Goal: Task Accomplishment & Management: Manage account settings

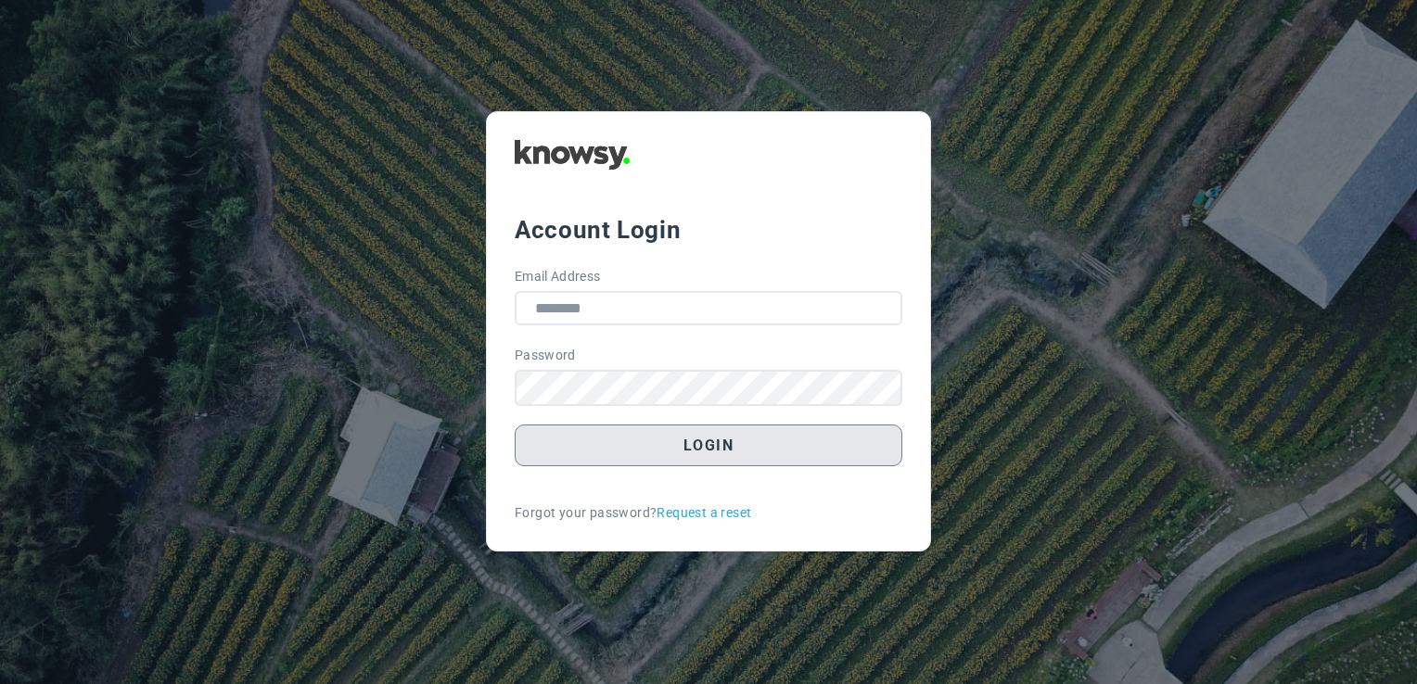
type input "**********"
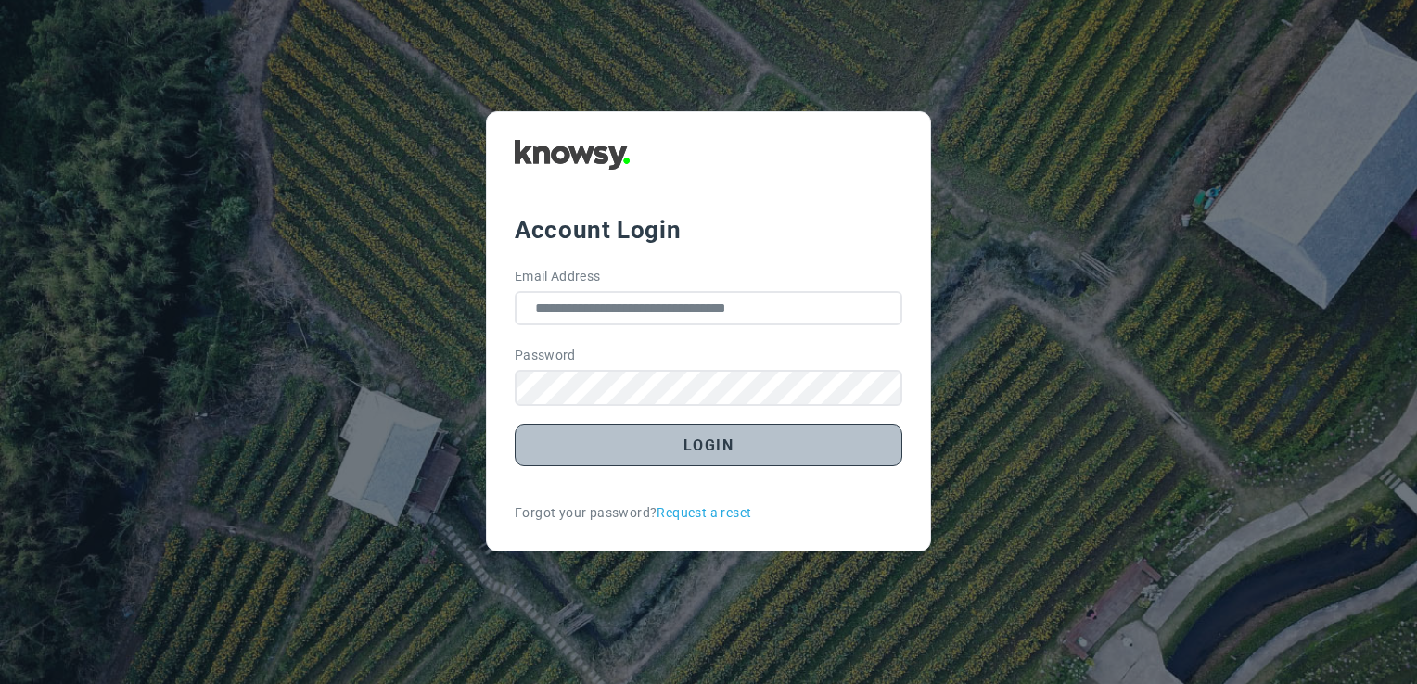
click at [719, 446] on button "Login" at bounding box center [709, 446] width 388 height 42
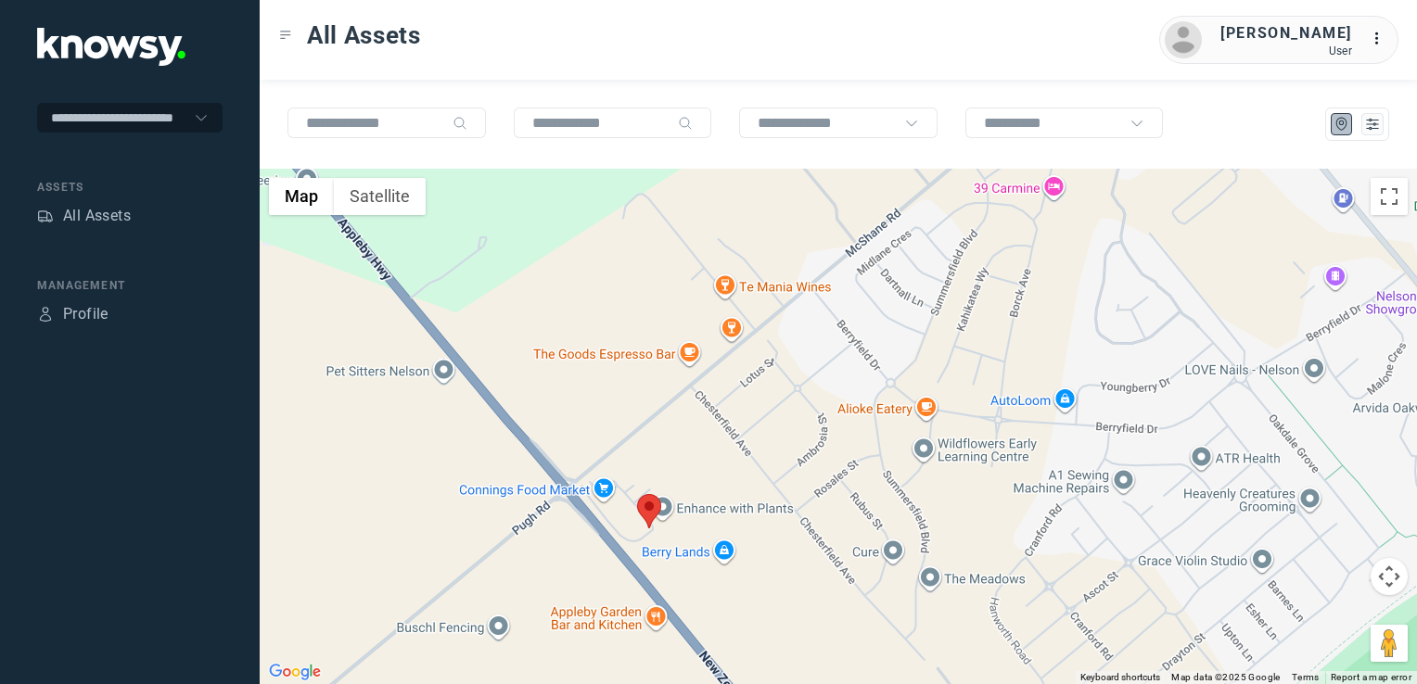
click at [649, 521] on img at bounding box center [649, 511] width 24 height 34
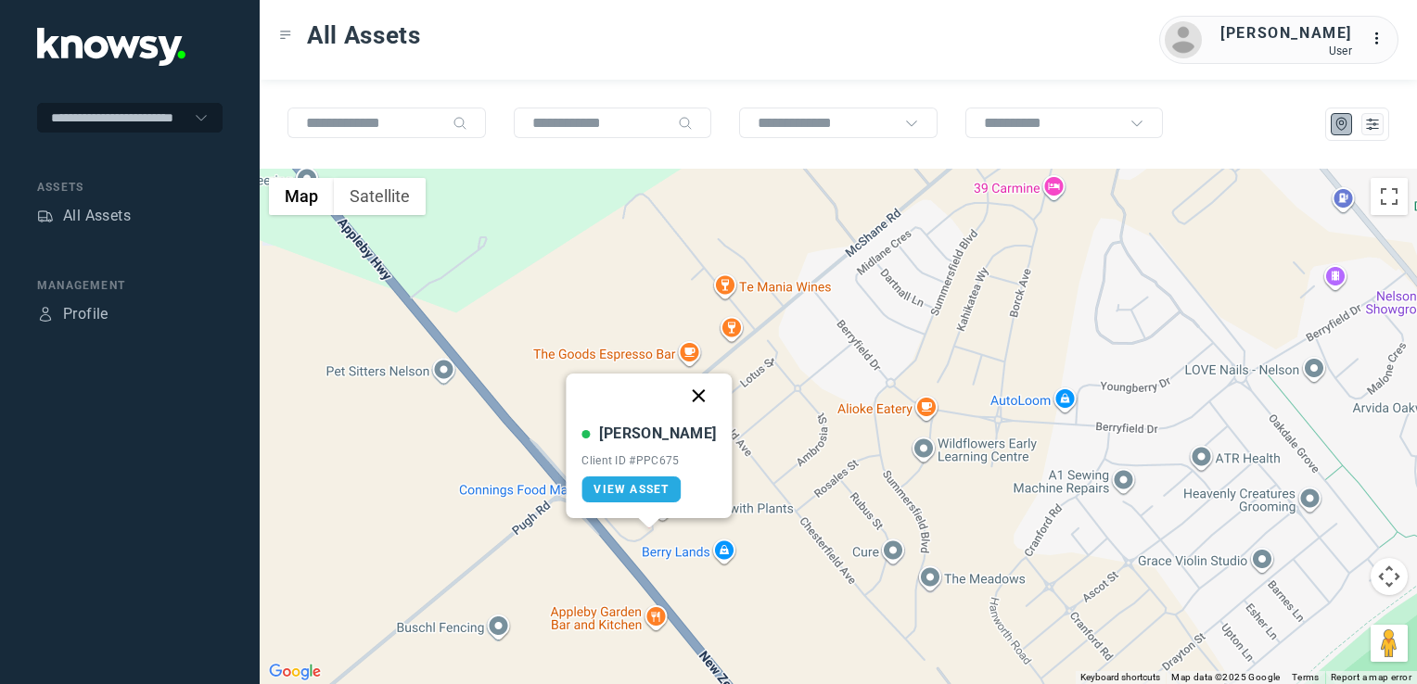
click at [680, 394] on button "Close" at bounding box center [699, 396] width 44 height 44
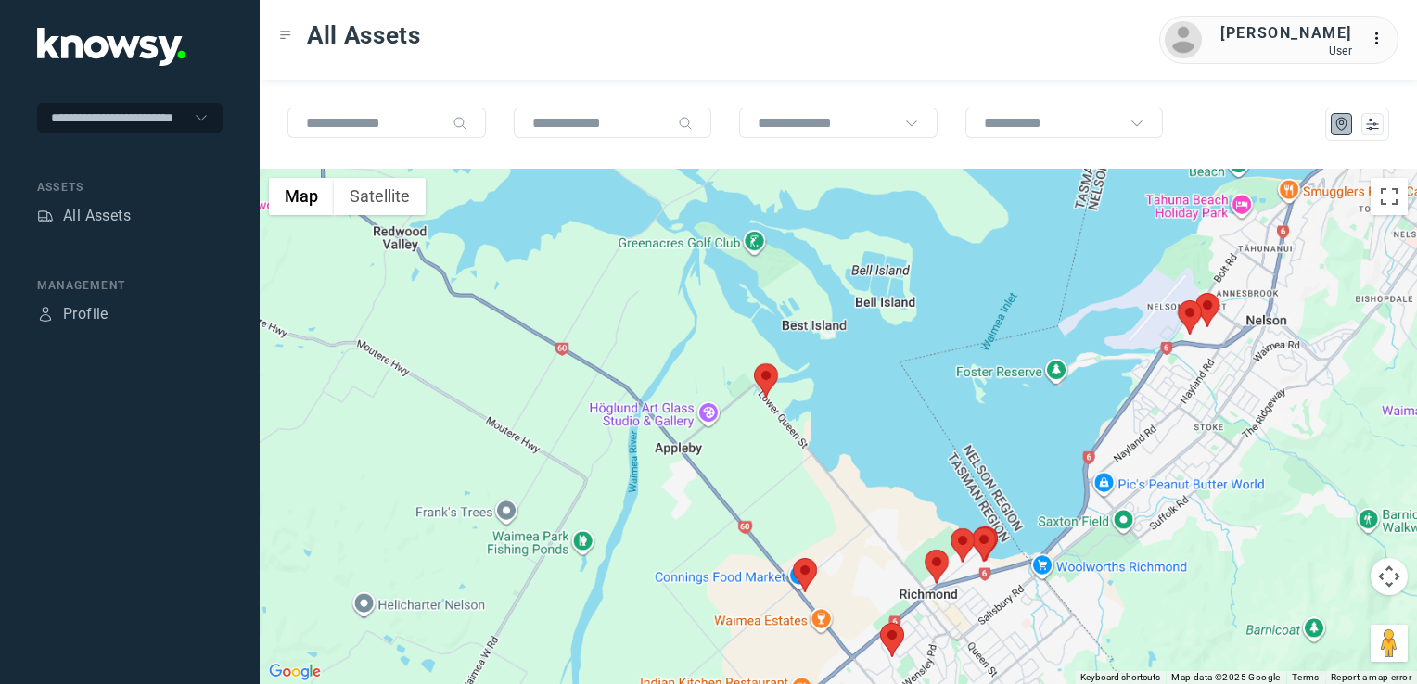
drag, startPoint x: 845, startPoint y: 564, endPoint x: 805, endPoint y: 517, distance: 61.1
click at [809, 527] on div "To navigate, press the arrow keys." at bounding box center [838, 426] width 1157 height 515
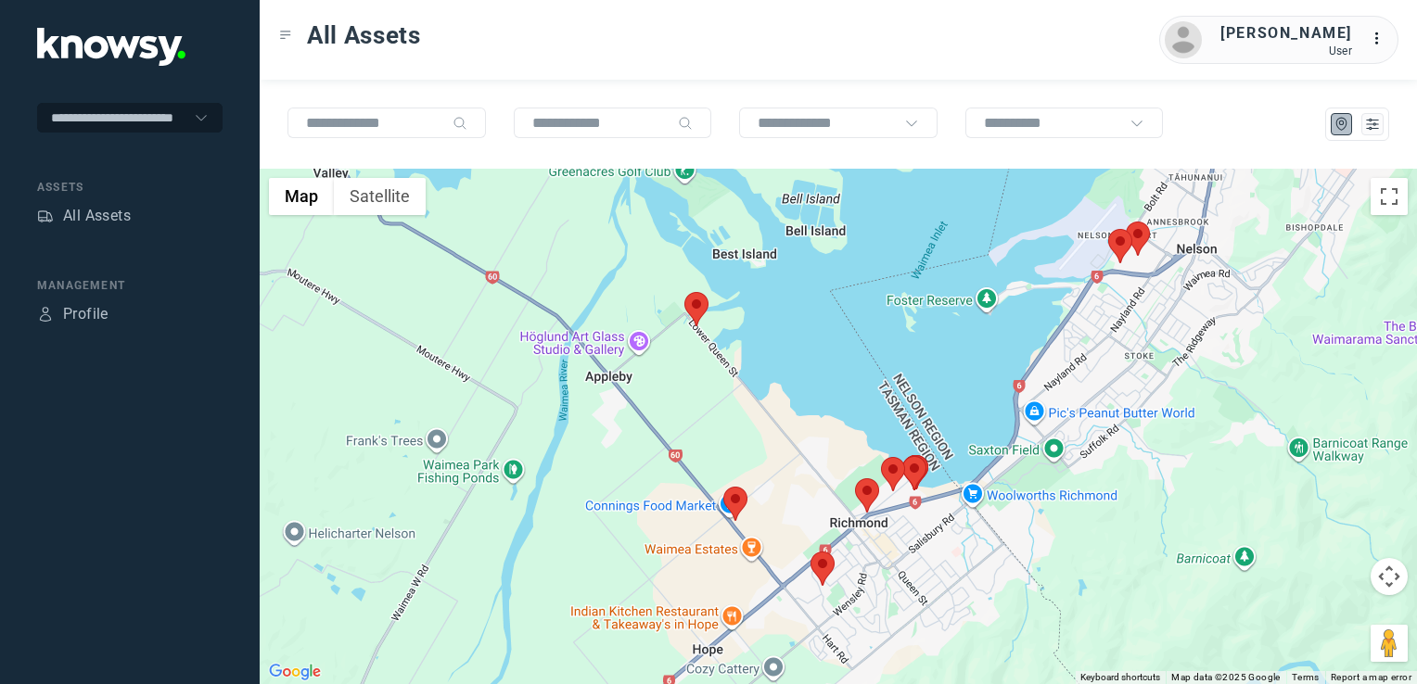
click at [694, 297] on img at bounding box center [696, 309] width 24 height 34
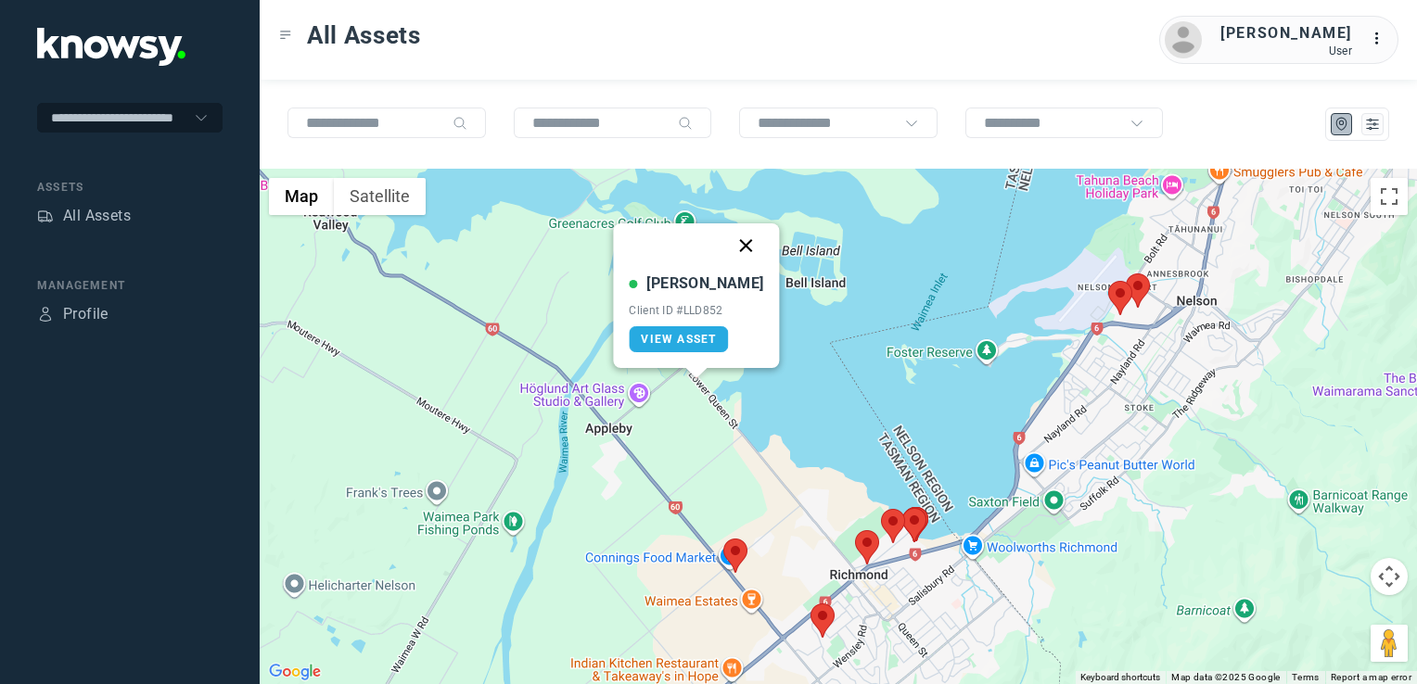
click at [733, 247] on button "Close" at bounding box center [746, 245] width 44 height 44
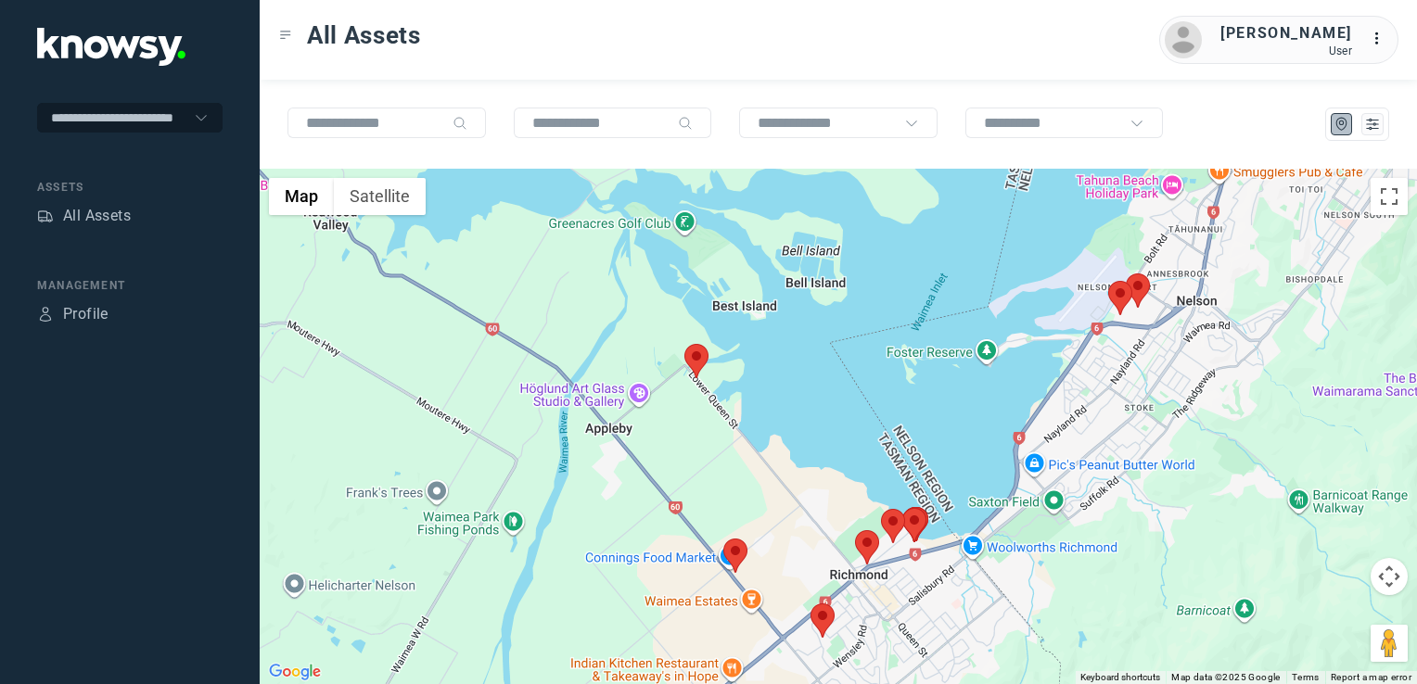
drag, startPoint x: 785, startPoint y: 482, endPoint x: 765, endPoint y: 402, distance: 82.3
click at [765, 403] on div "To navigate, press the arrow keys." at bounding box center [838, 426] width 1157 height 515
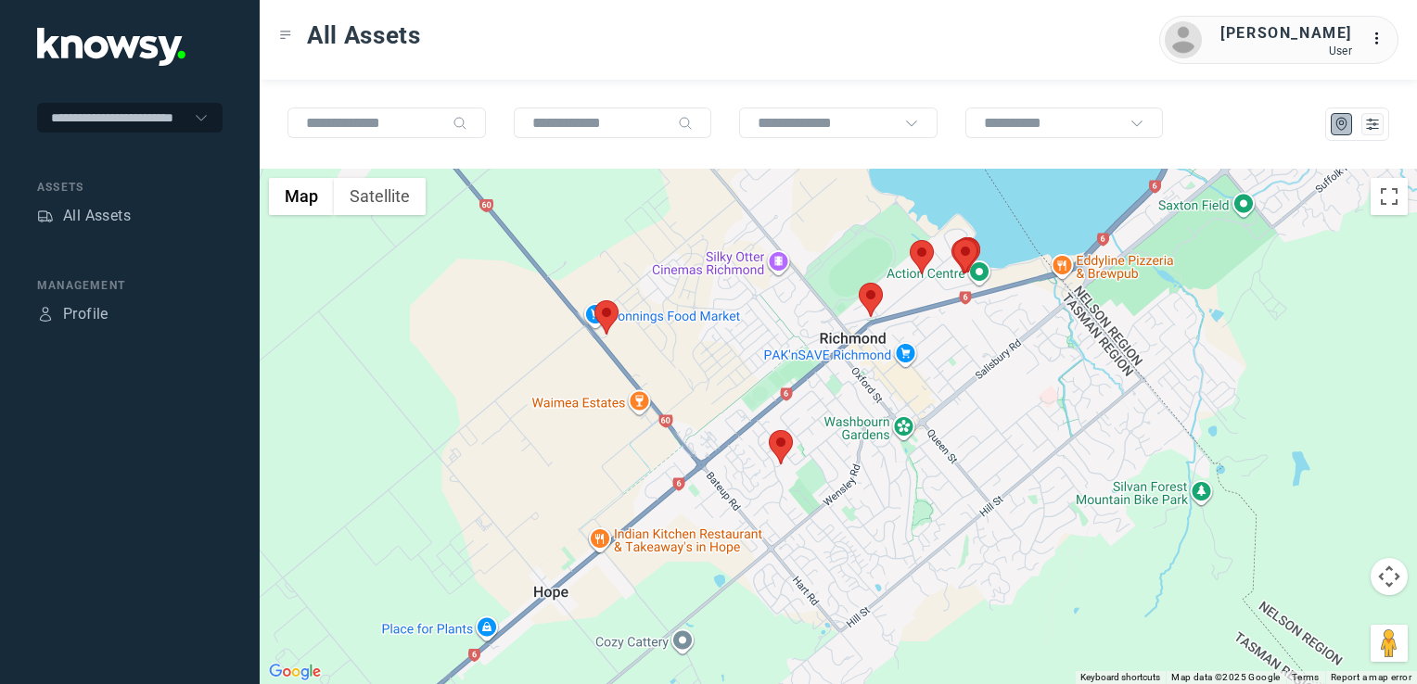
click at [779, 445] on img at bounding box center [781, 447] width 24 height 34
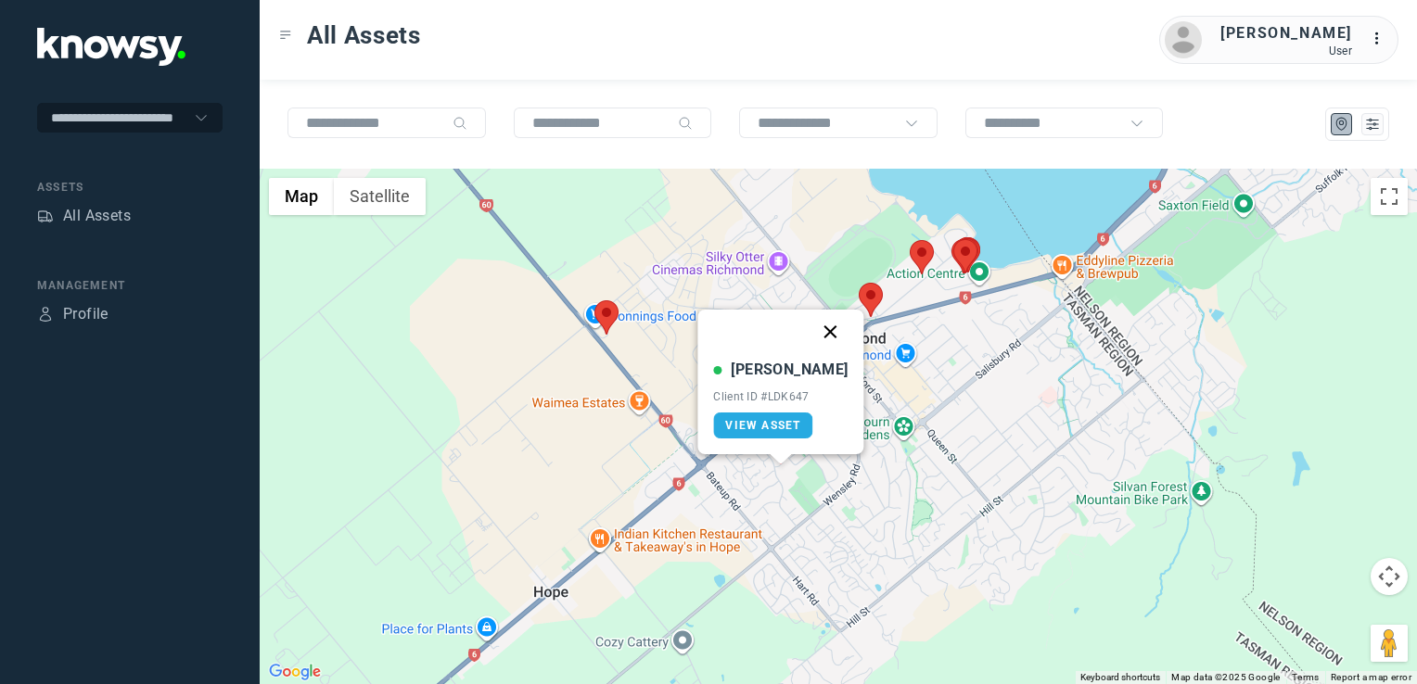
click at [816, 320] on button "Close" at bounding box center [830, 332] width 44 height 44
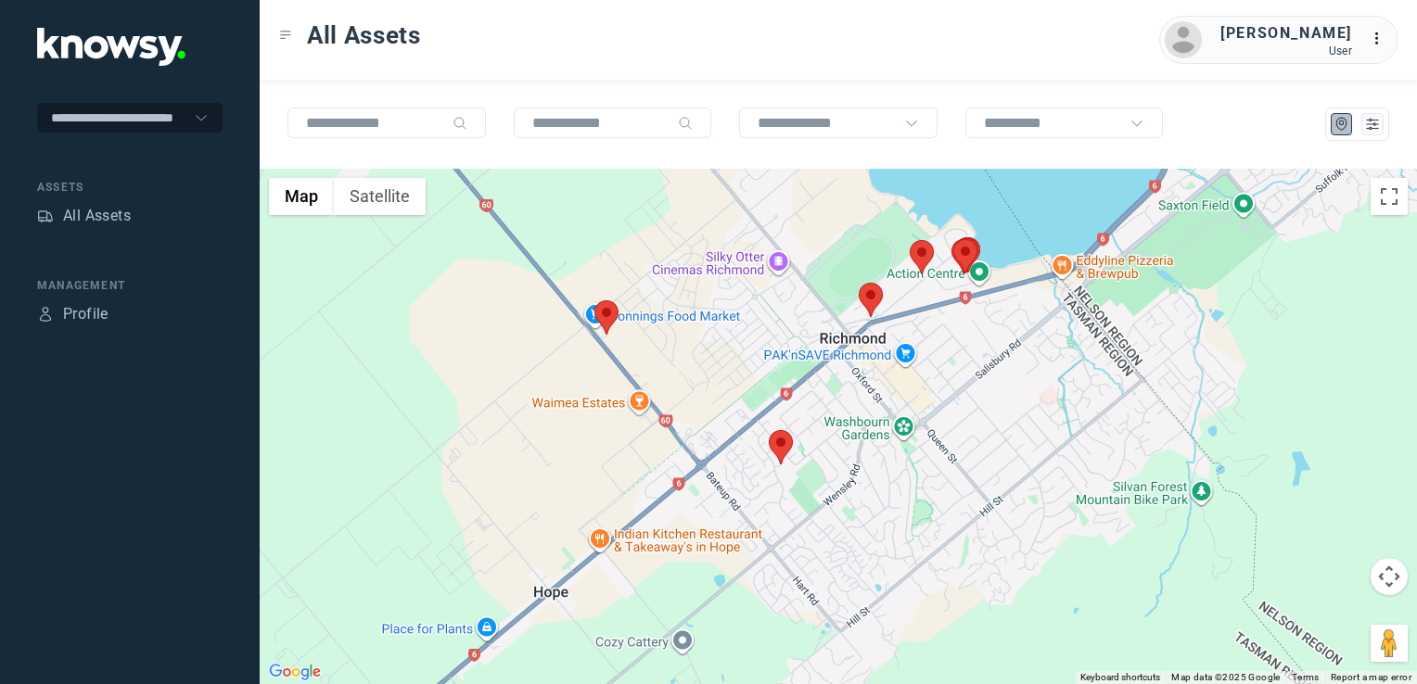
click at [870, 306] on img at bounding box center [870, 300] width 24 height 34
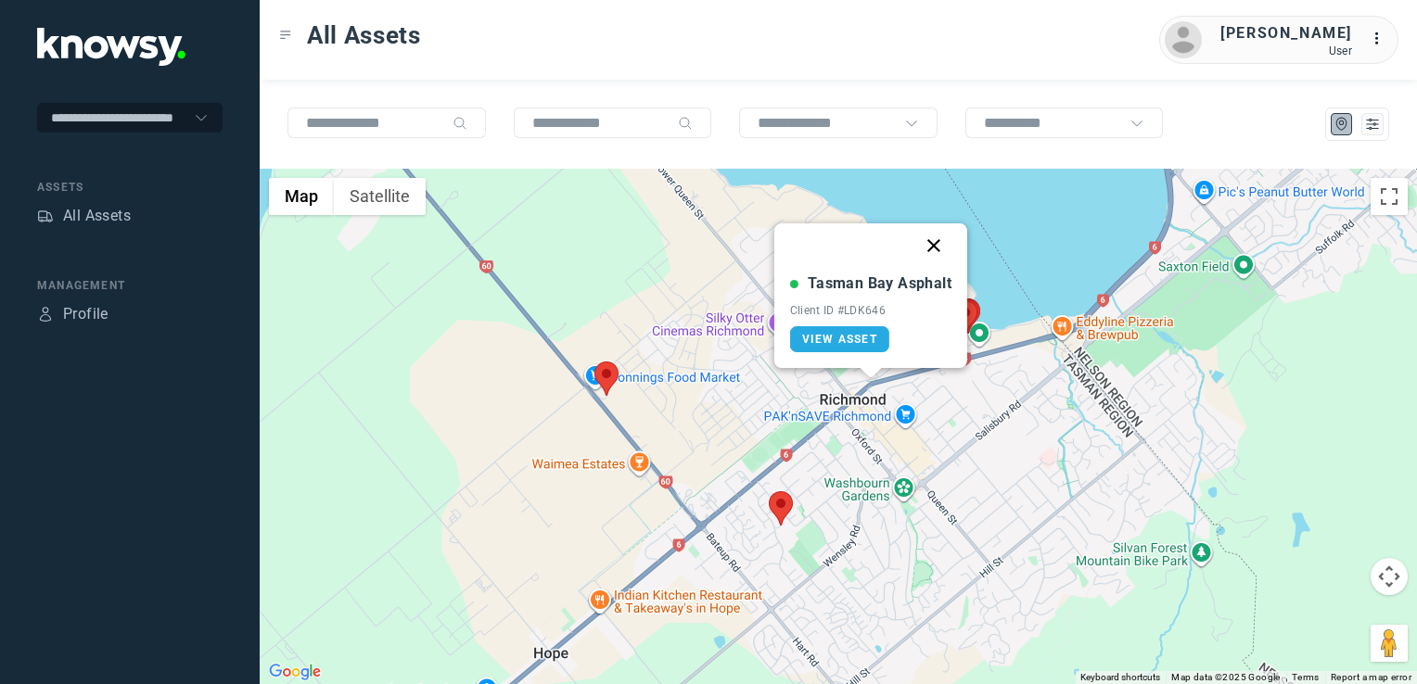
click at [935, 253] on button "Close" at bounding box center [933, 245] width 44 height 44
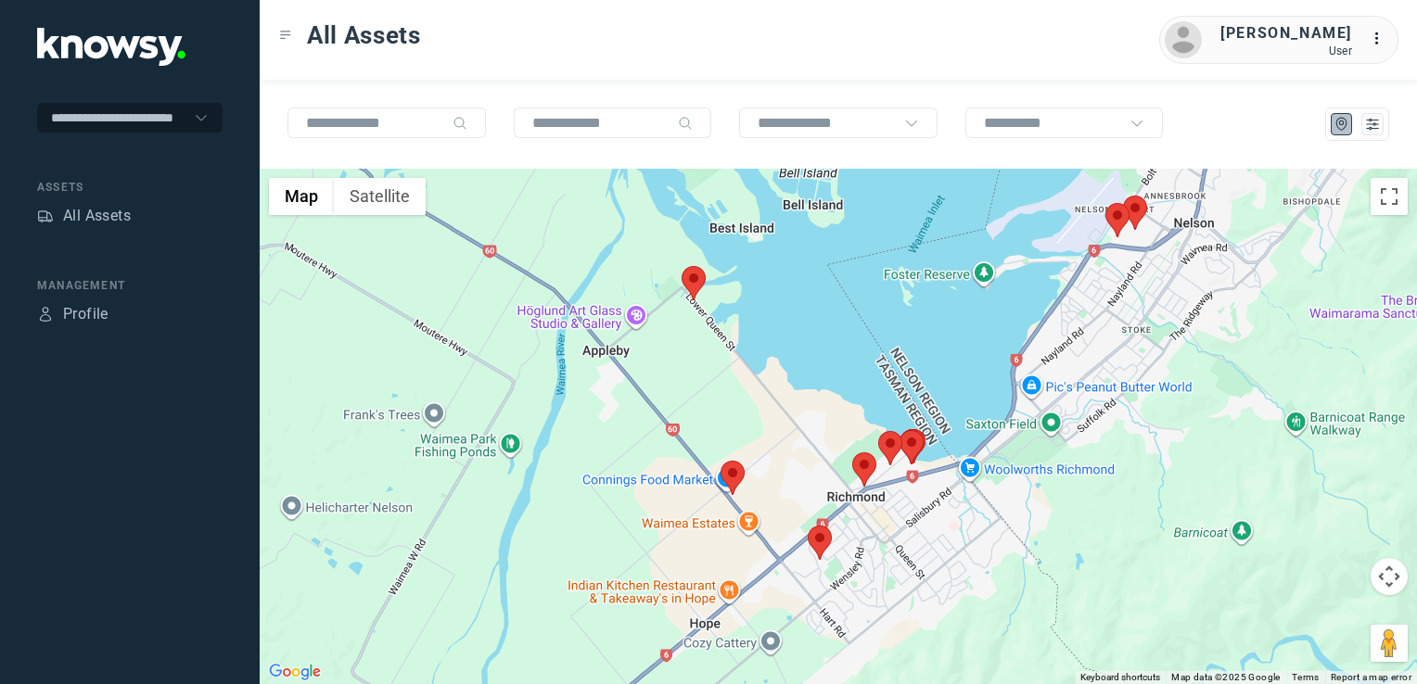
click at [860, 466] on img at bounding box center [864, 469] width 24 height 34
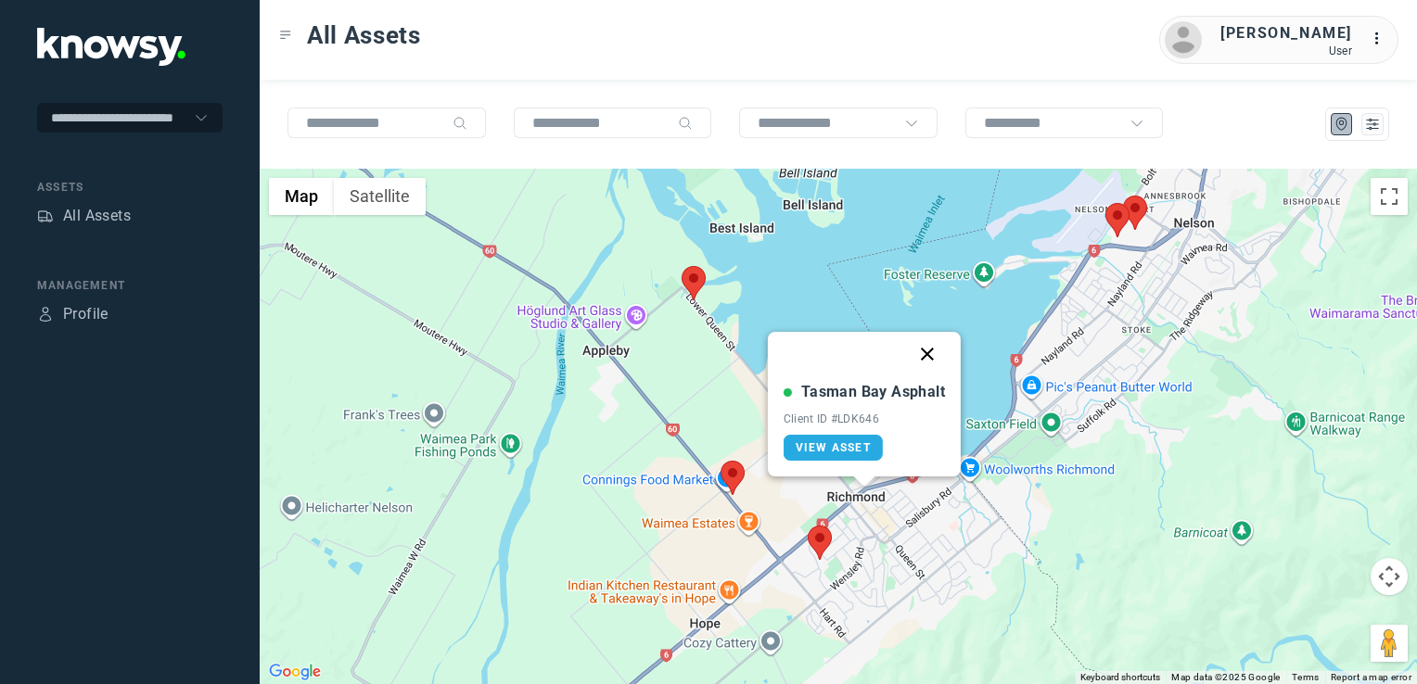
click at [932, 351] on button "Close" at bounding box center [927, 354] width 44 height 44
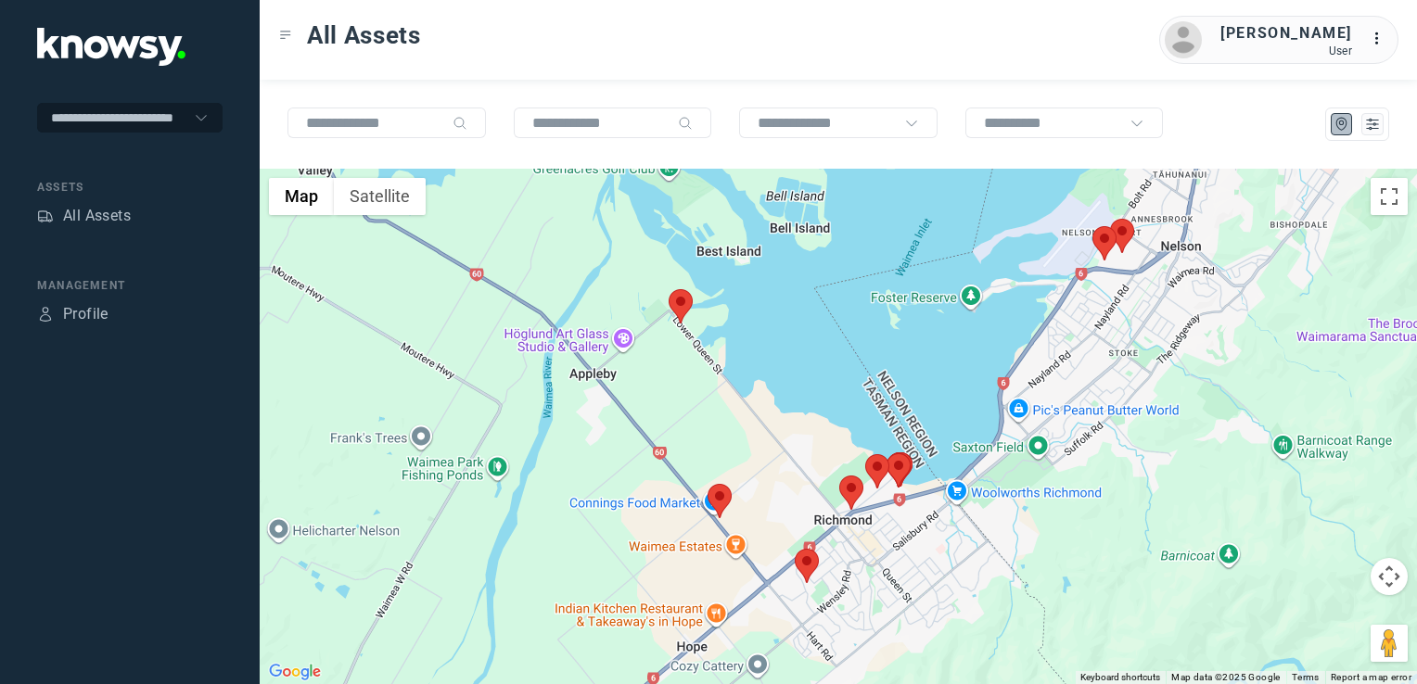
drag, startPoint x: 1038, startPoint y: 435, endPoint x: 947, endPoint y: 519, distance: 124.0
click at [947, 519] on div "To navigate, press the arrow keys." at bounding box center [838, 426] width 1157 height 515
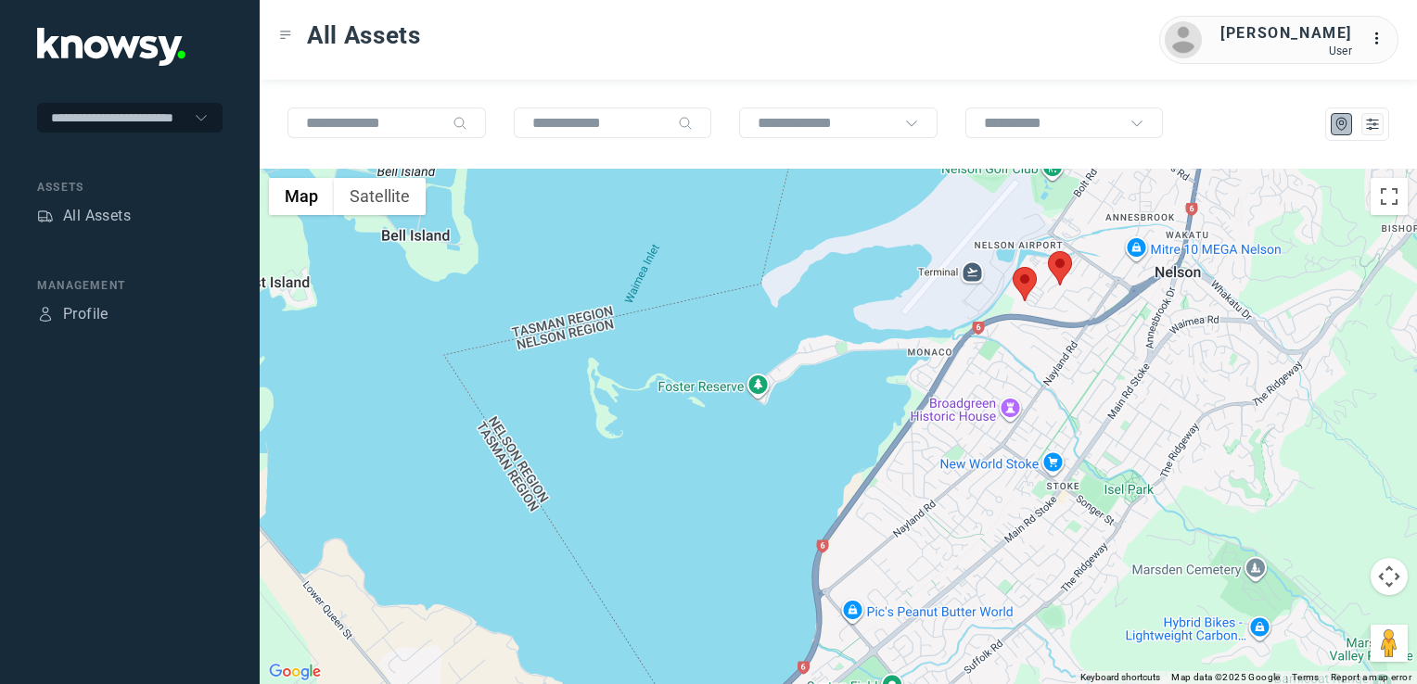
click at [1027, 291] on img at bounding box center [1024, 284] width 24 height 34
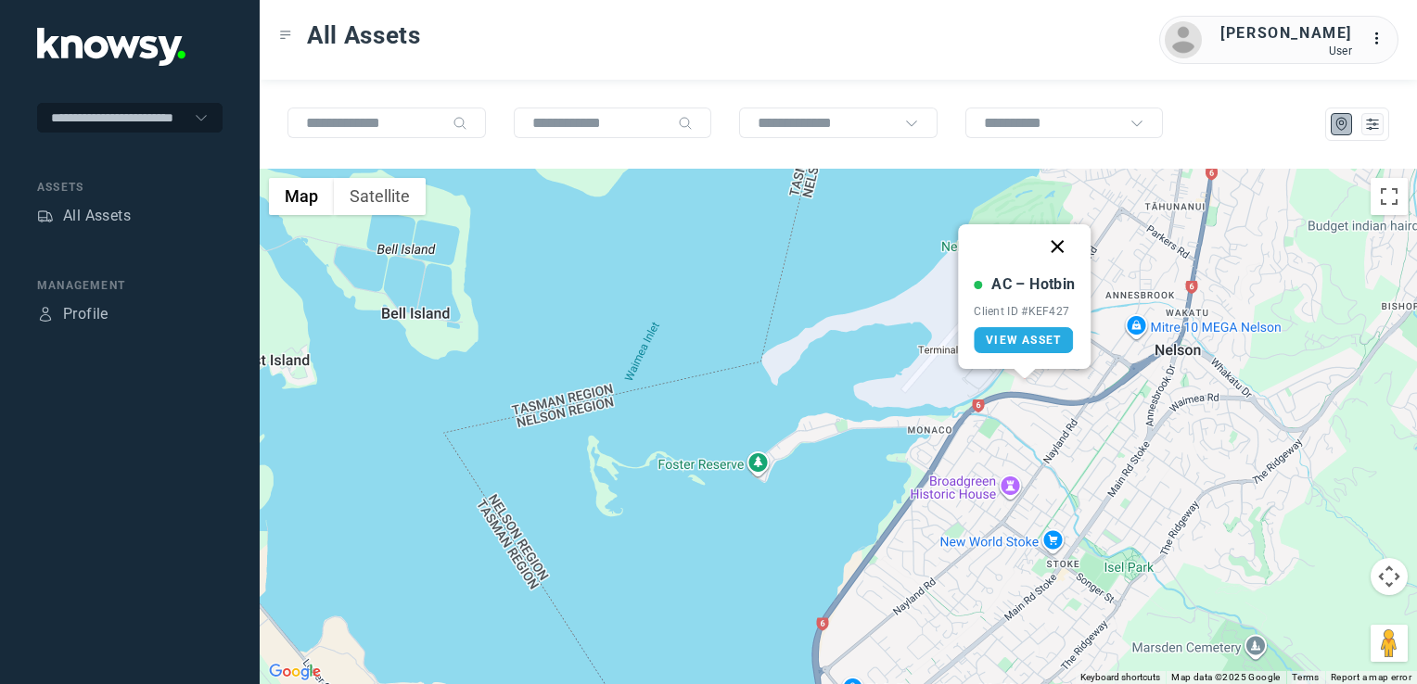
click at [1057, 242] on button "Close" at bounding box center [1058, 246] width 44 height 44
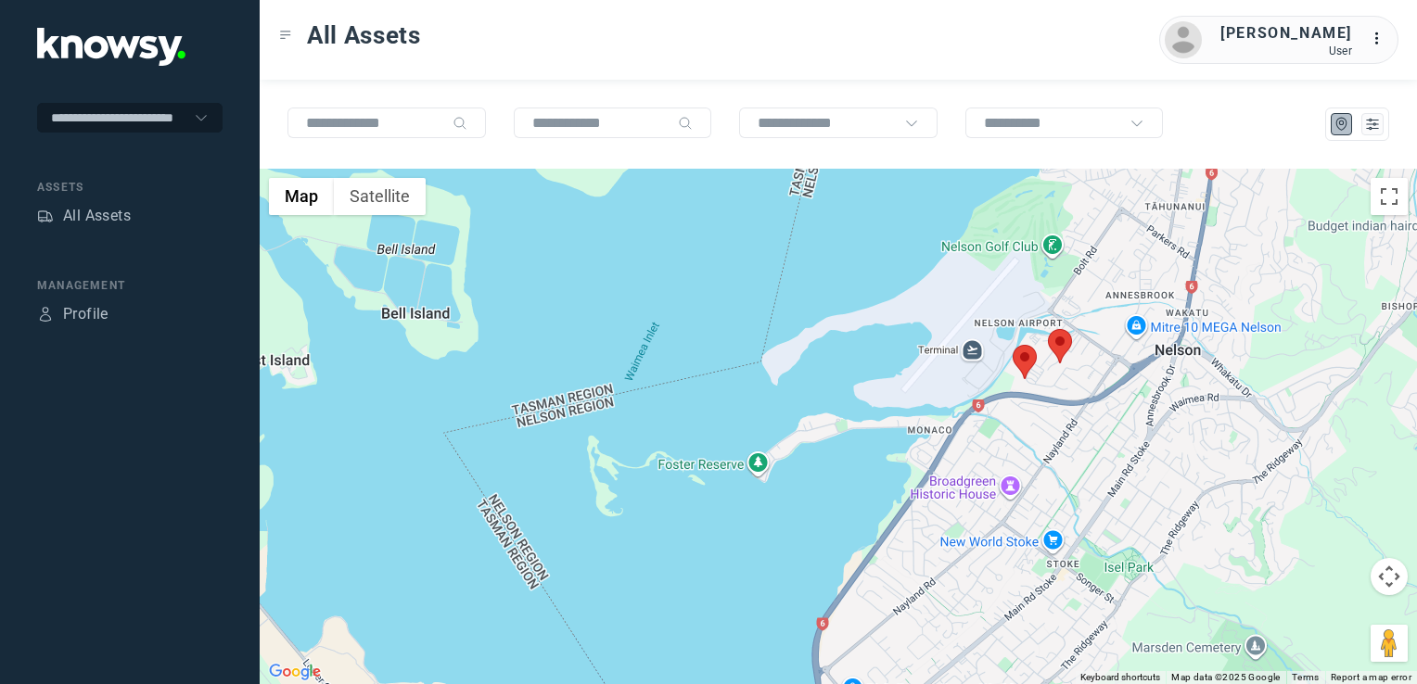
click at [1061, 342] on img at bounding box center [1060, 346] width 24 height 34
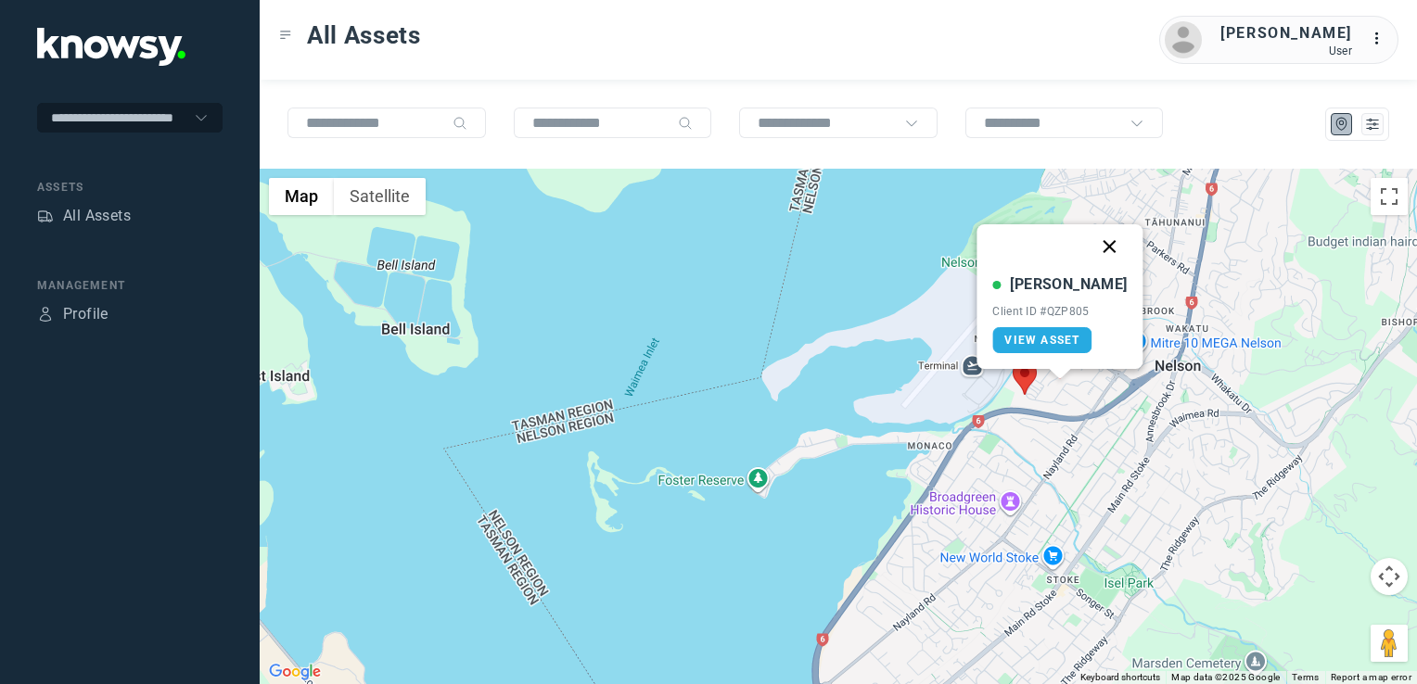
click at [1092, 250] on button "Close" at bounding box center [1109, 246] width 44 height 44
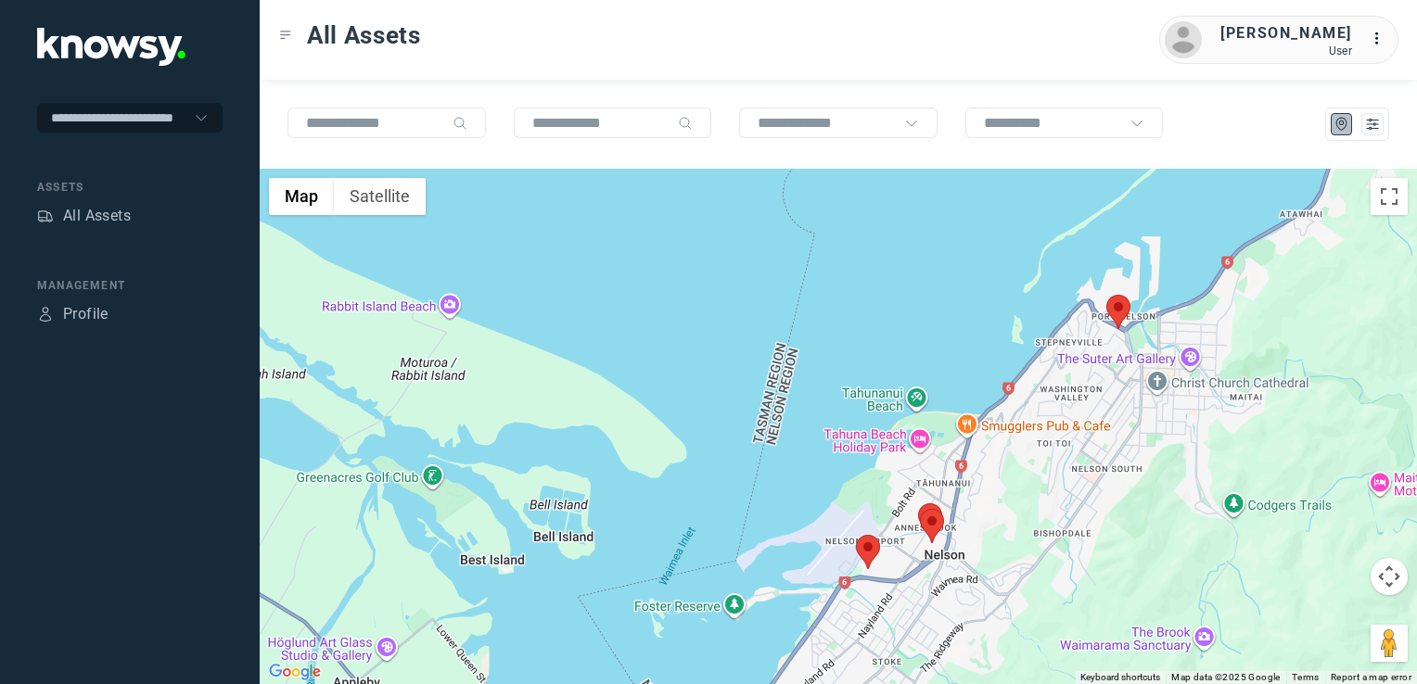
drag, startPoint x: 976, startPoint y: 595, endPoint x: 1043, endPoint y: 457, distance: 153.4
click at [1036, 465] on div at bounding box center [838, 426] width 1157 height 515
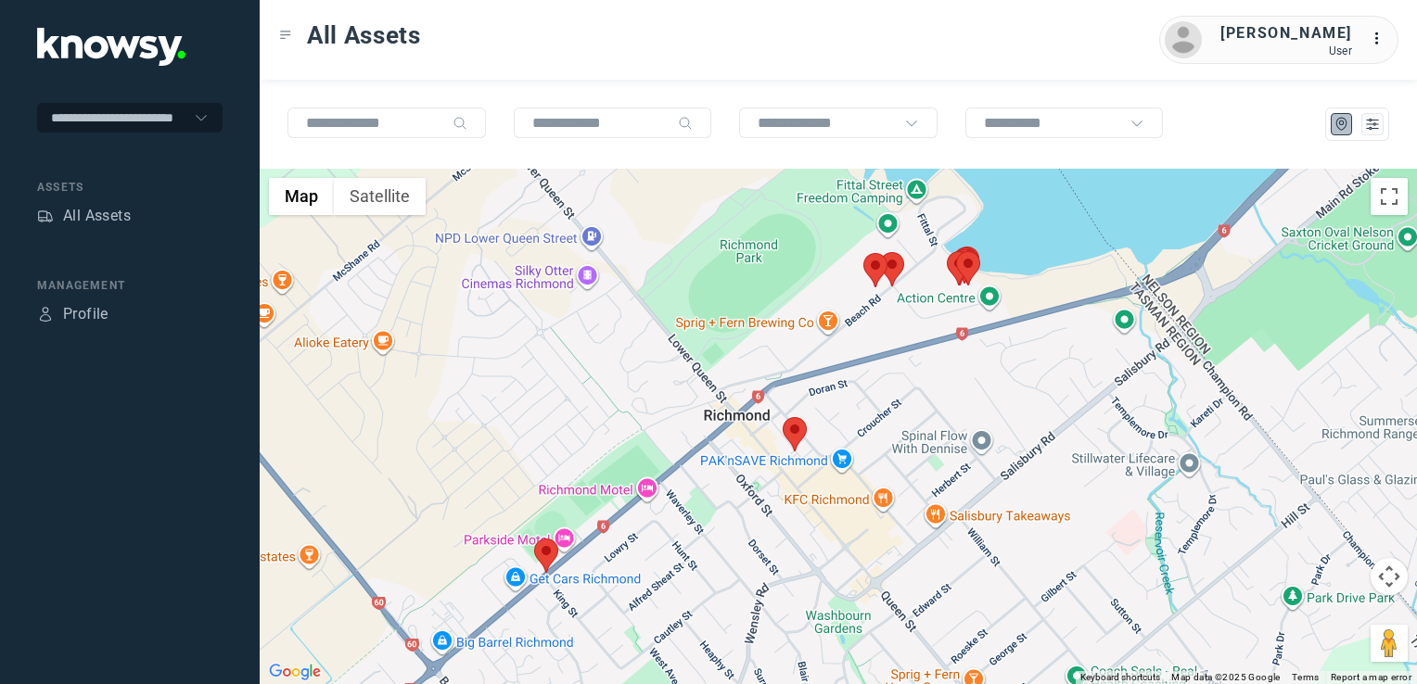
click at [552, 550] on img at bounding box center [546, 556] width 24 height 34
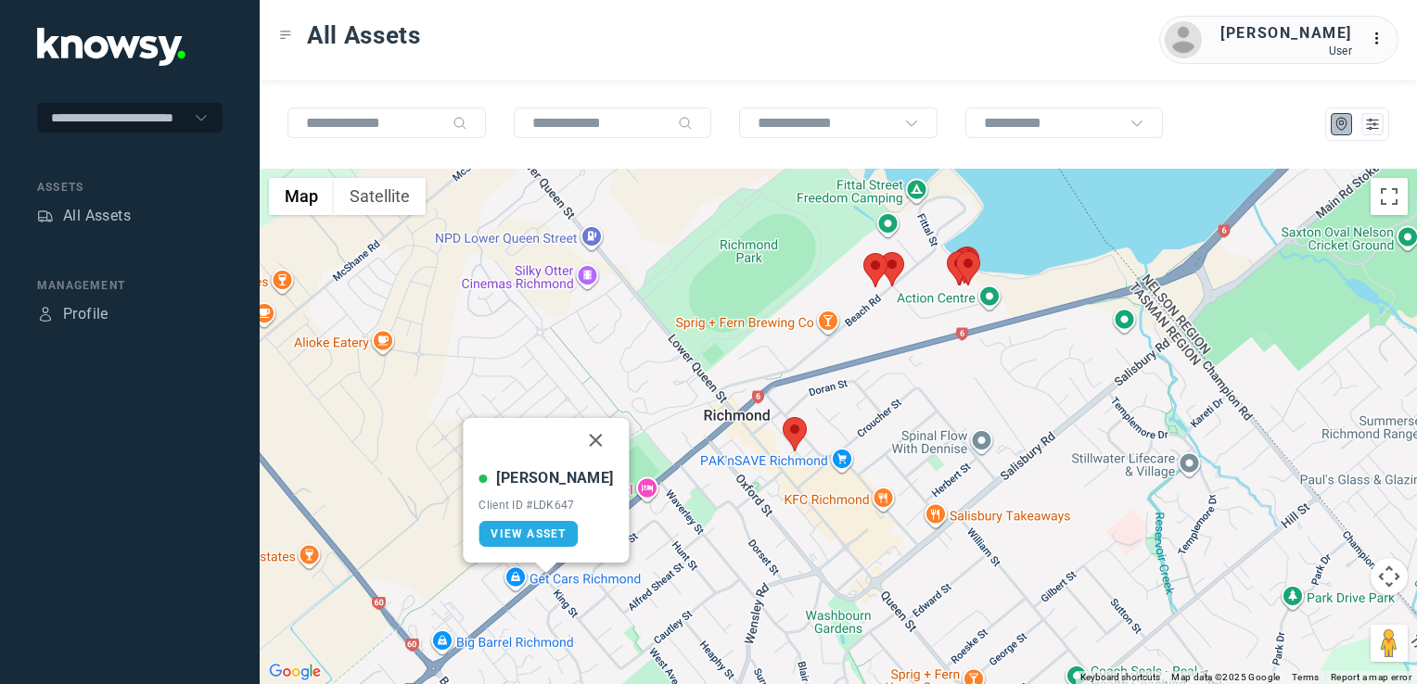
drag, startPoint x: 579, startPoint y: 442, endPoint x: 590, endPoint y: 447, distance: 11.2
click at [579, 442] on button "Close" at bounding box center [596, 440] width 44 height 44
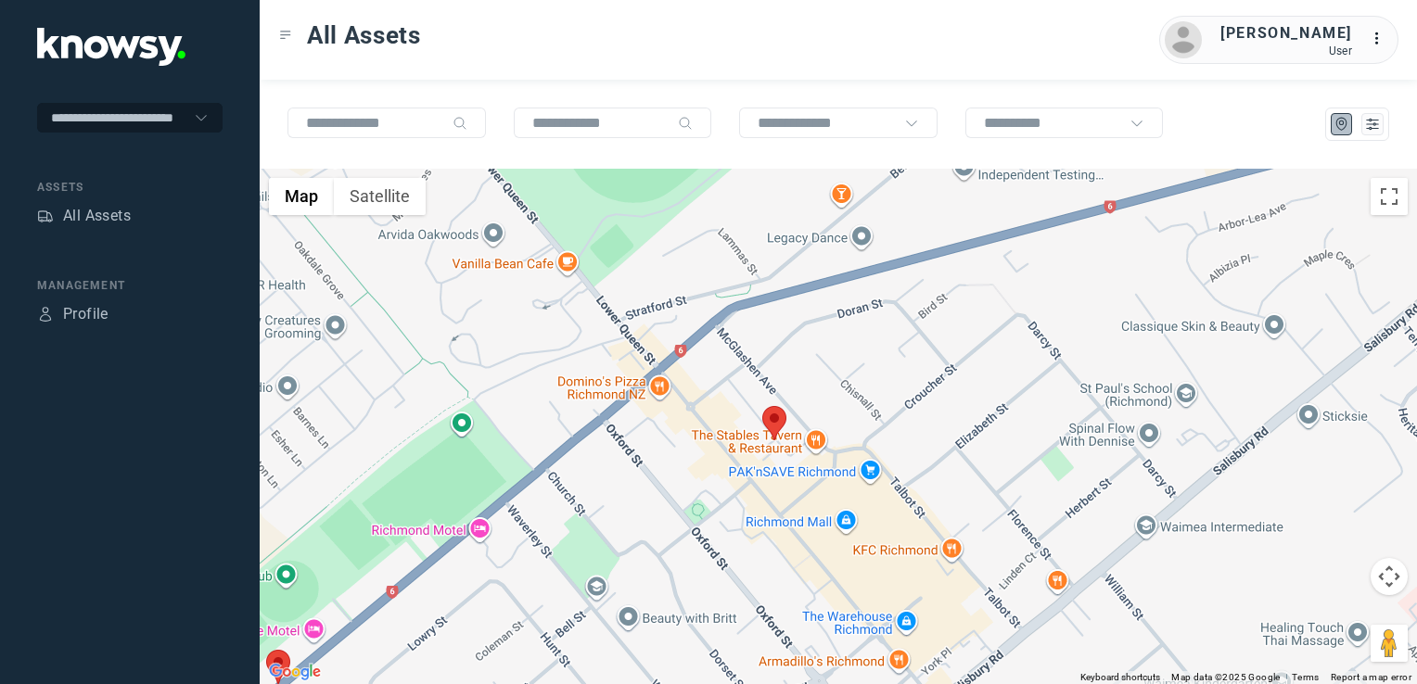
click at [768, 427] on img at bounding box center [774, 423] width 24 height 34
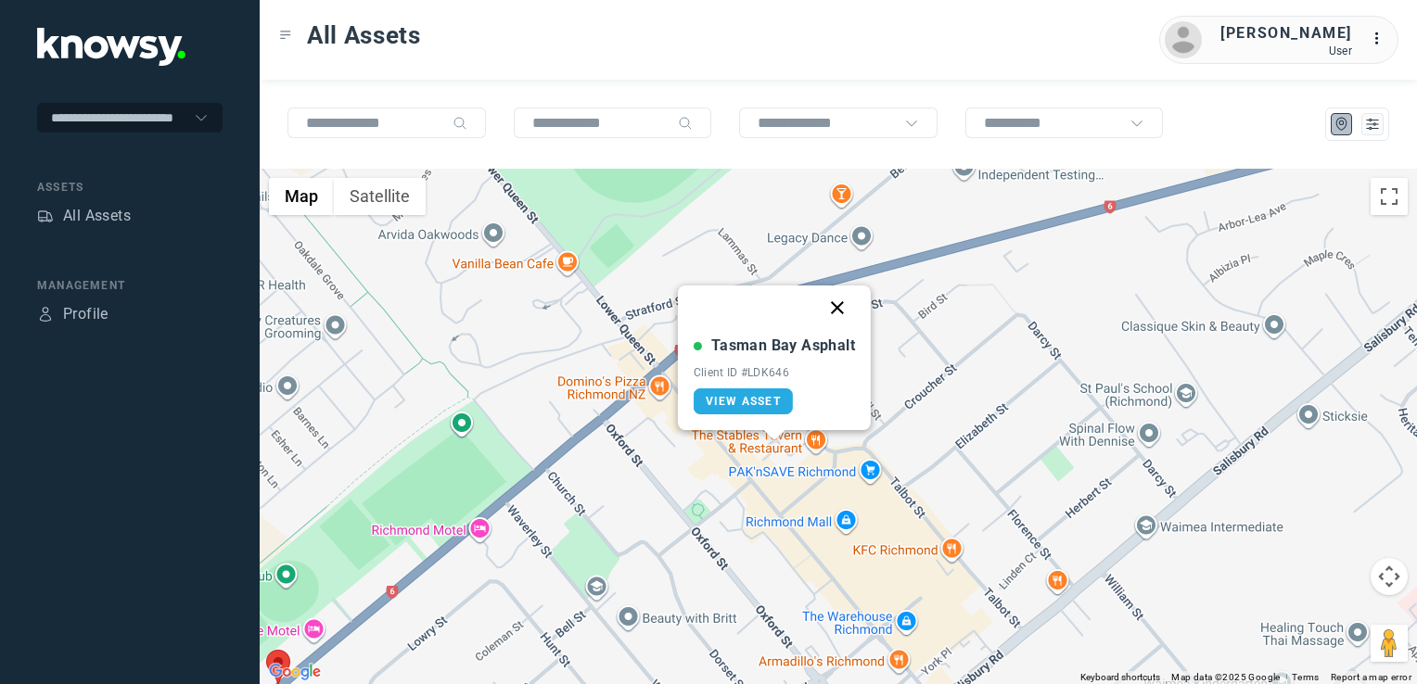
click at [835, 308] on button "Close" at bounding box center [837, 308] width 44 height 44
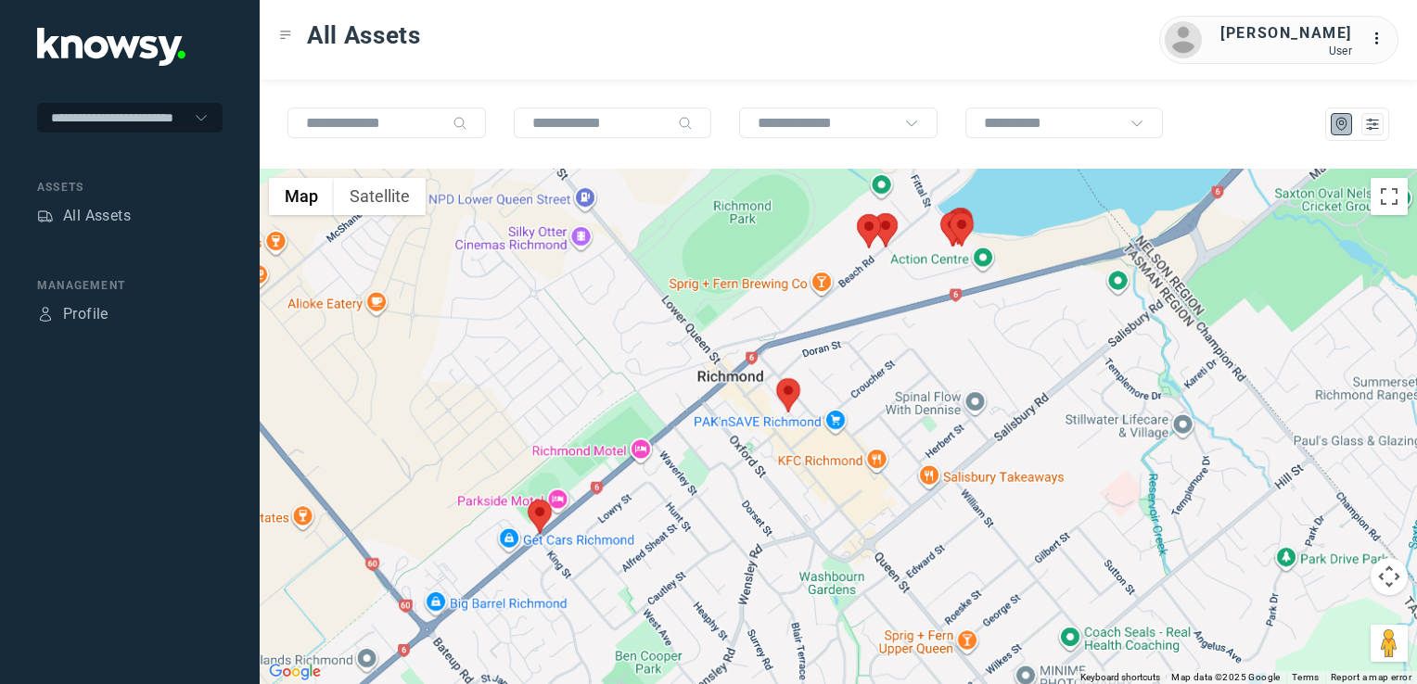
drag, startPoint x: 985, startPoint y: 347, endPoint x: 975, endPoint y: 366, distance: 21.6
click at [975, 366] on div "To navigate, press the arrow keys." at bounding box center [838, 426] width 1157 height 515
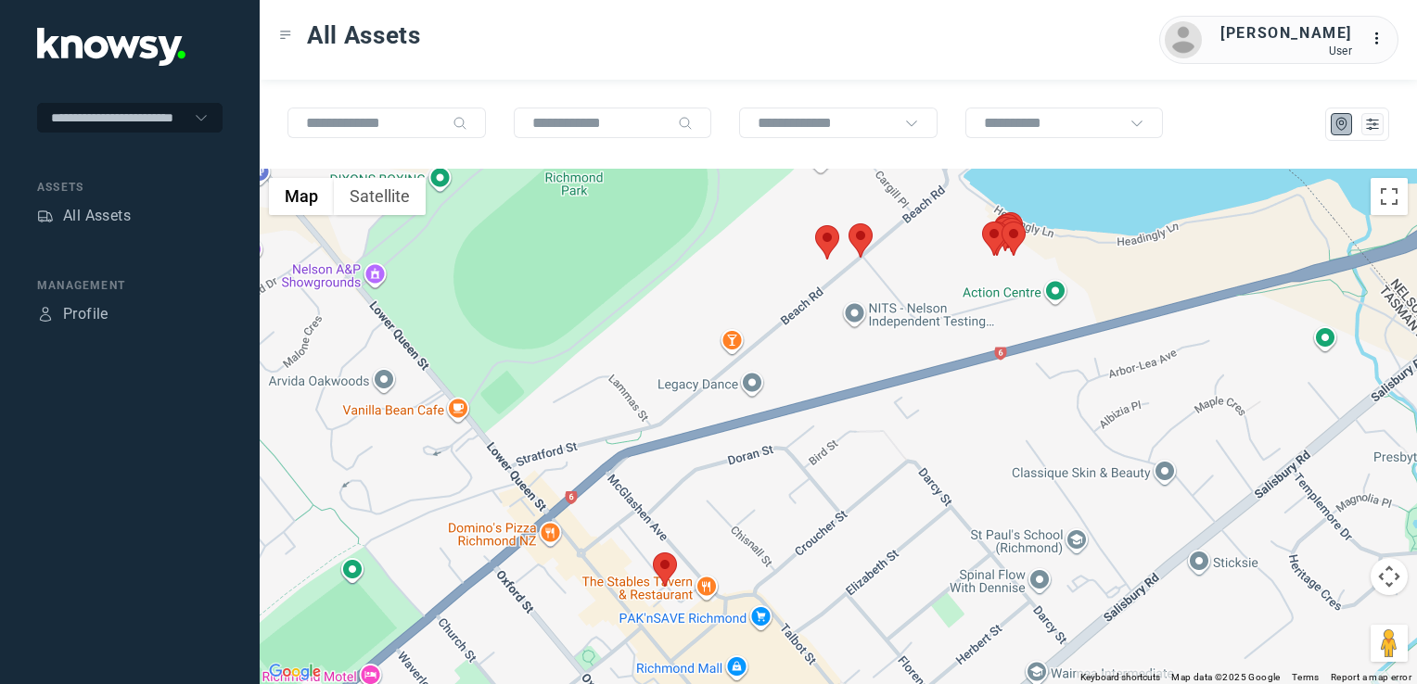
click at [860, 234] on img at bounding box center [860, 240] width 24 height 34
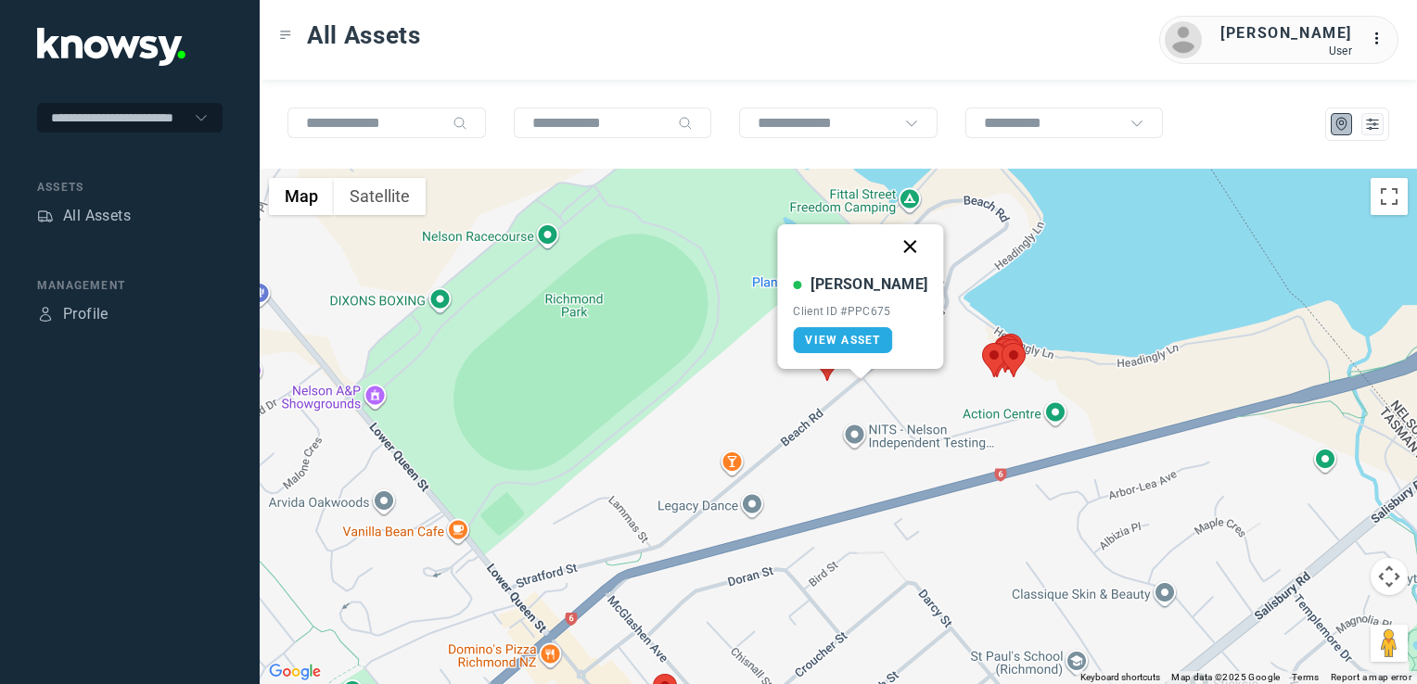
click at [888, 242] on button "Close" at bounding box center [910, 246] width 44 height 44
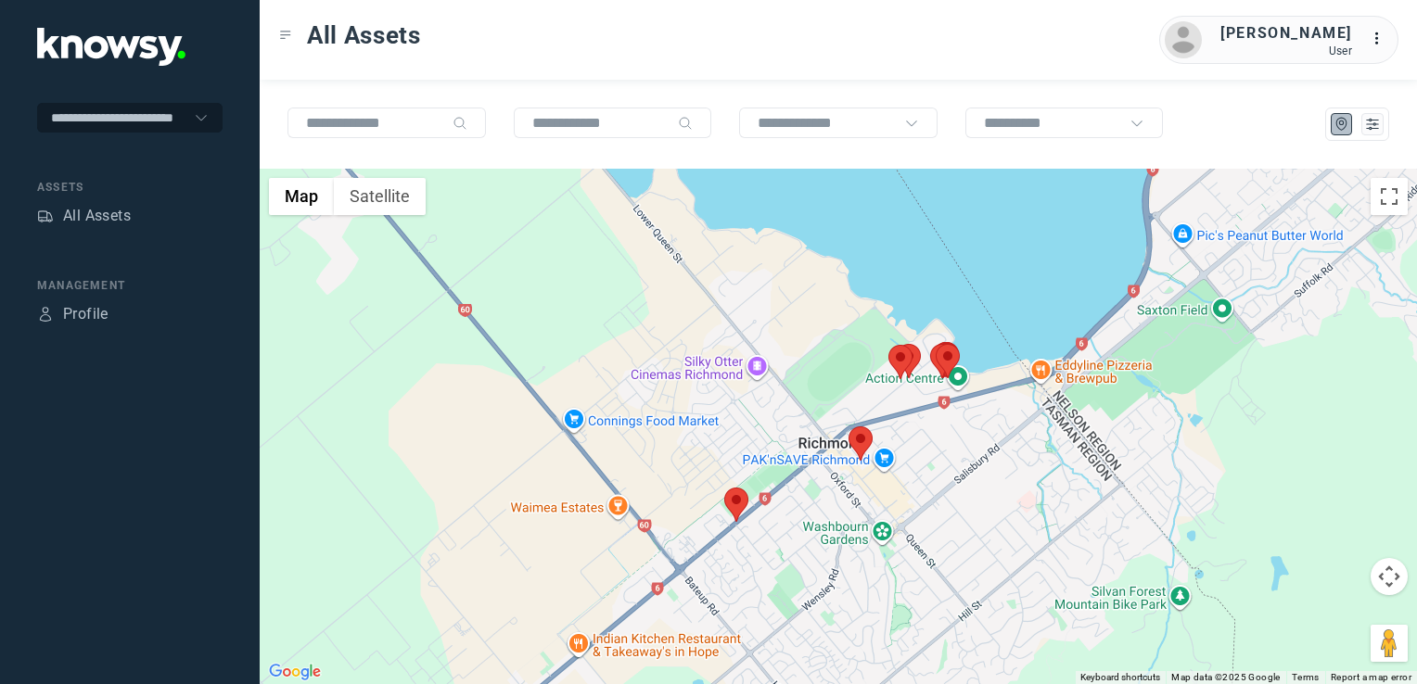
click at [1079, 443] on div "To navigate, press the arrow keys." at bounding box center [838, 426] width 1157 height 515
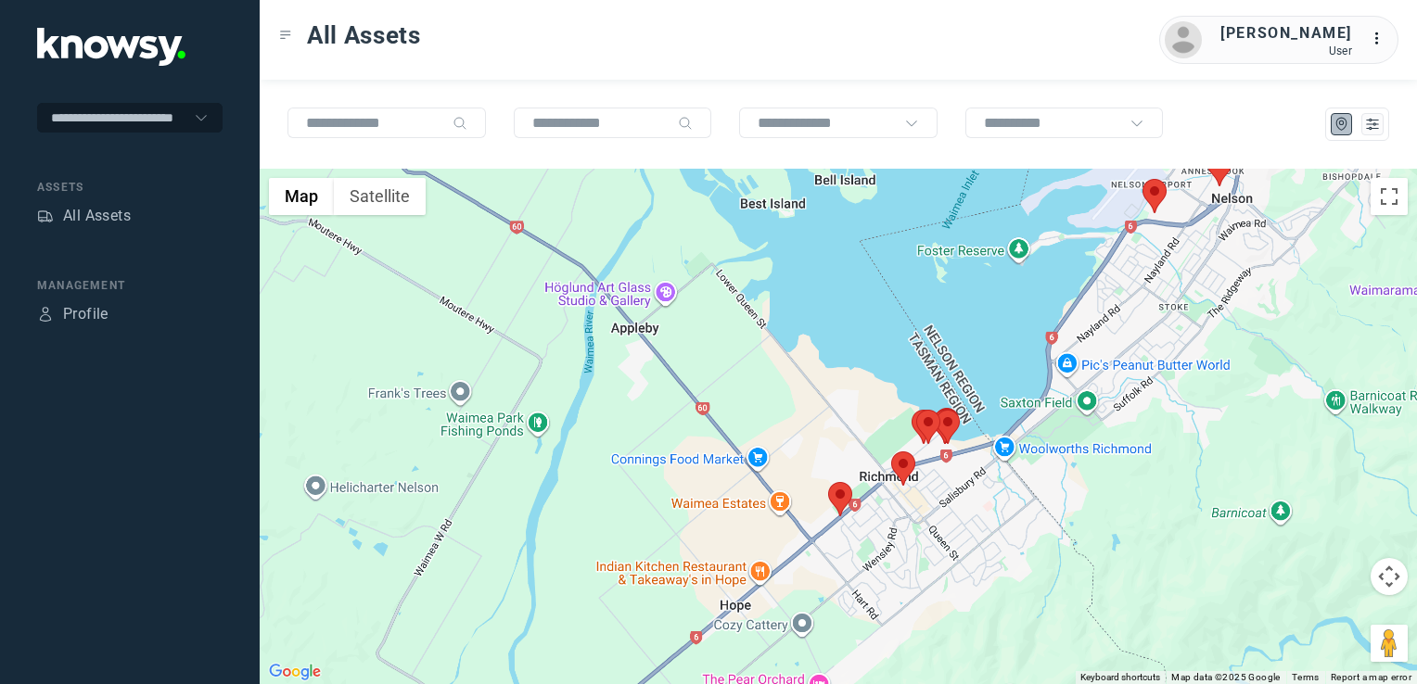
click at [1096, 449] on div at bounding box center [838, 426] width 1157 height 515
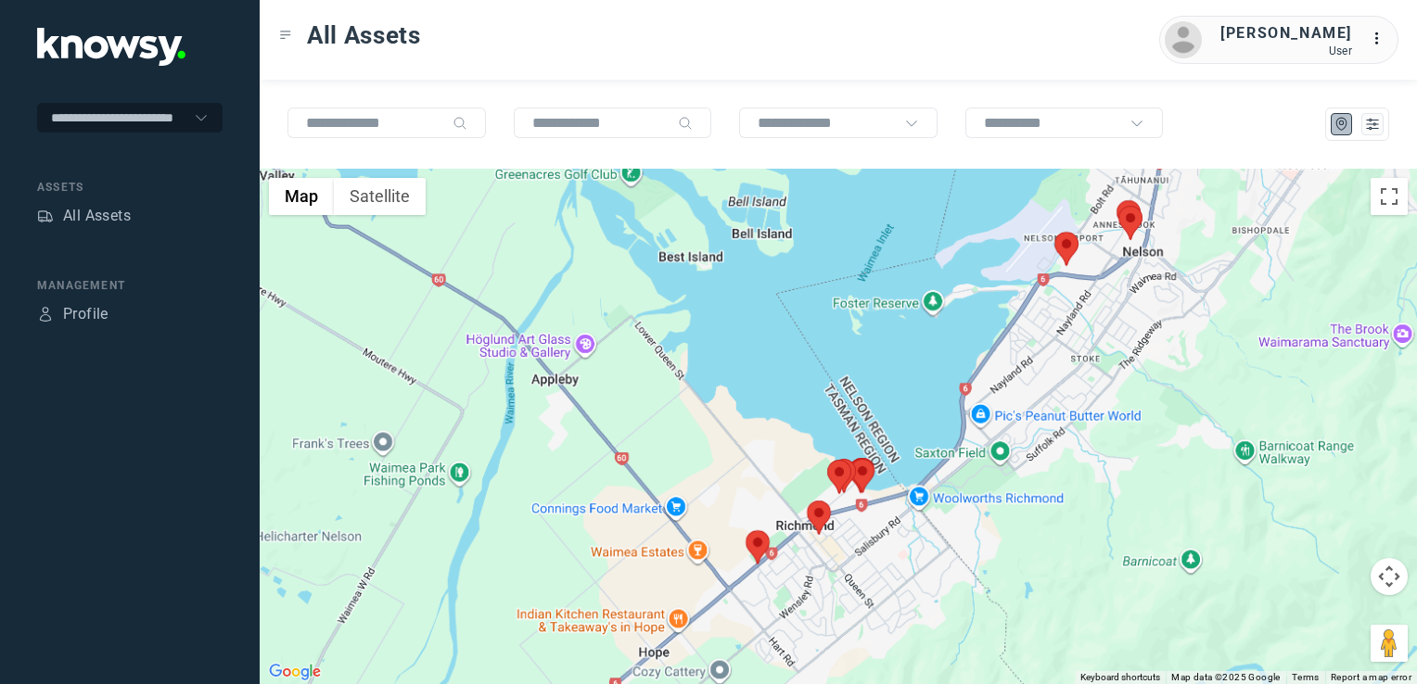
drag, startPoint x: 1061, startPoint y: 396, endPoint x: 1028, endPoint y: 451, distance: 64.4
click at [1031, 451] on div at bounding box center [838, 426] width 1157 height 515
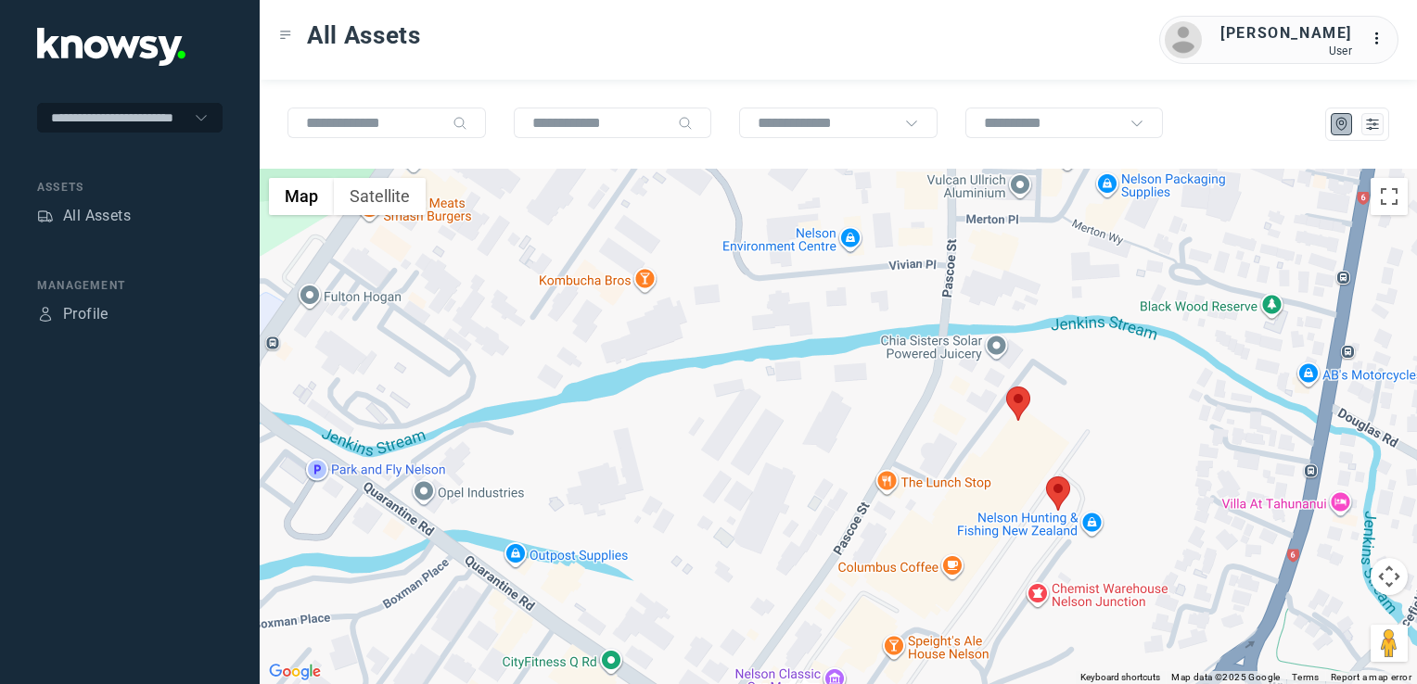
click at [1059, 494] on img at bounding box center [1058, 493] width 24 height 34
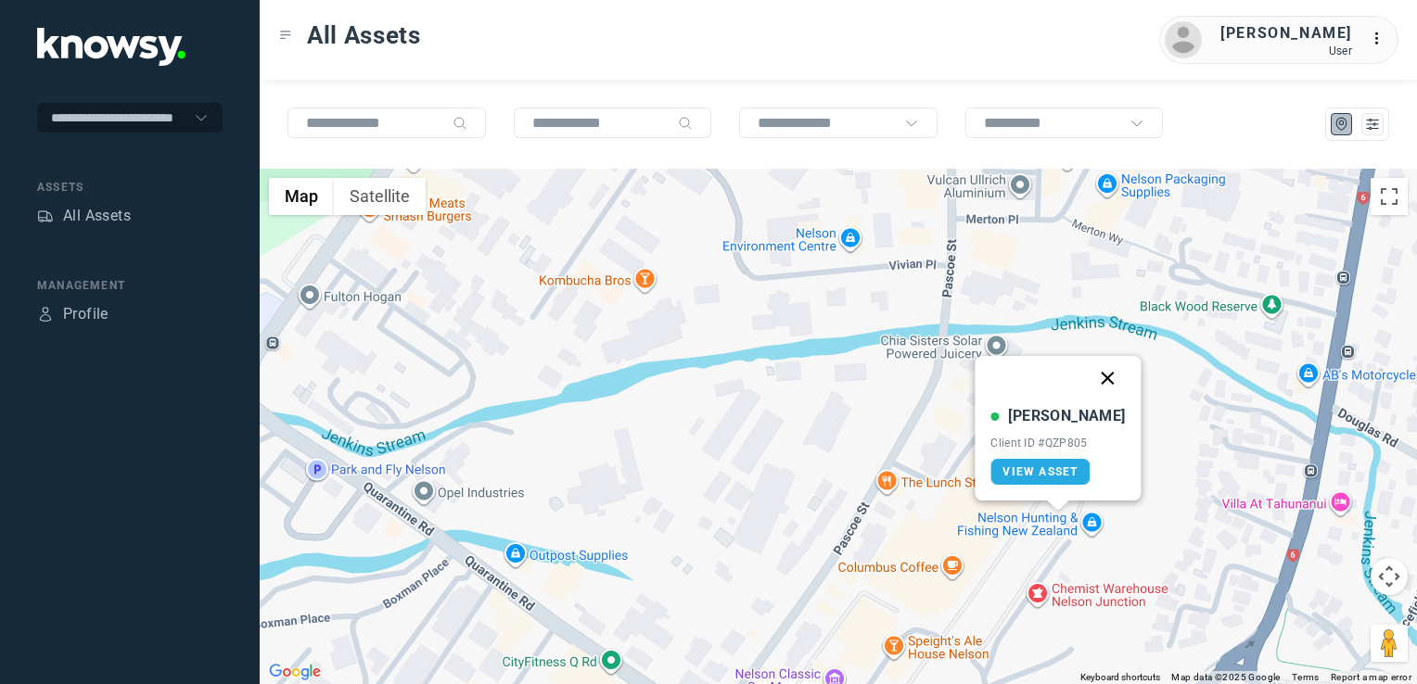
click at [1086, 375] on button "Close" at bounding box center [1108, 378] width 44 height 44
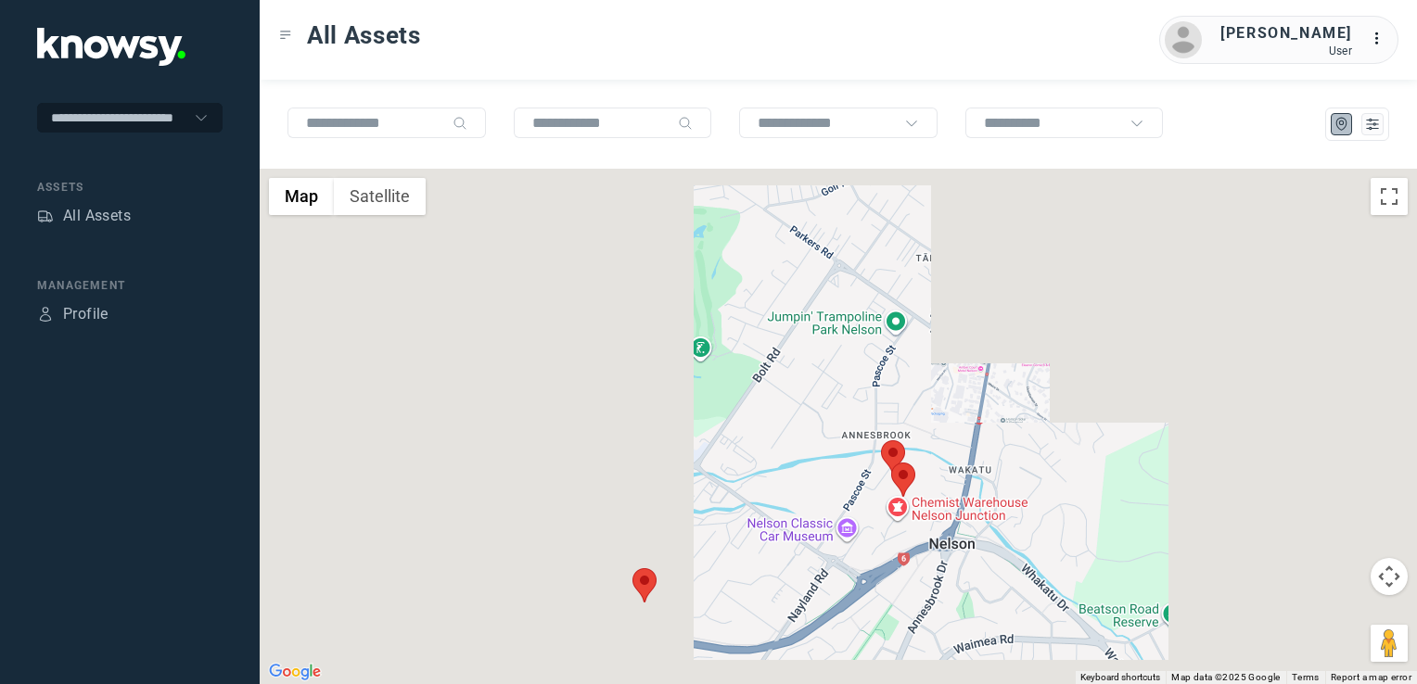
drag, startPoint x: 875, startPoint y: 518, endPoint x: 872, endPoint y: 451, distance: 67.7
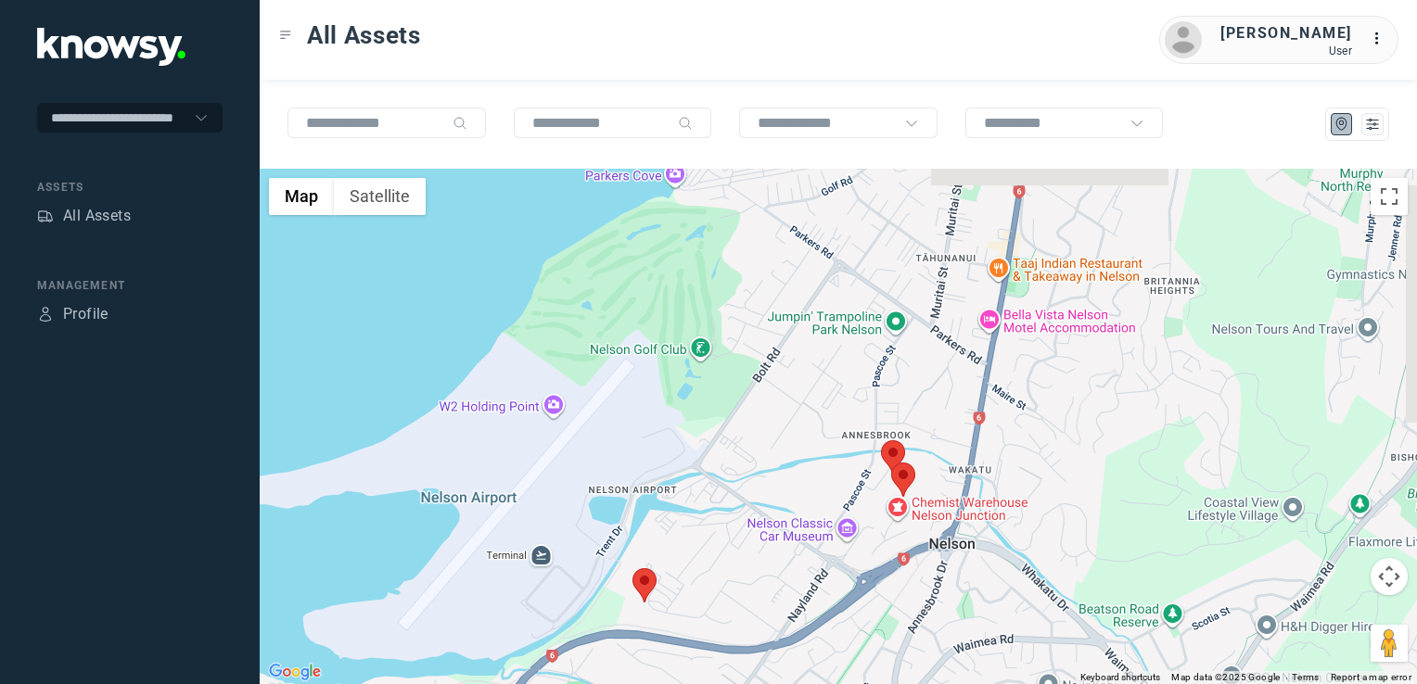
click at [872, 451] on div "To navigate, press the arrow keys." at bounding box center [838, 426] width 1157 height 515
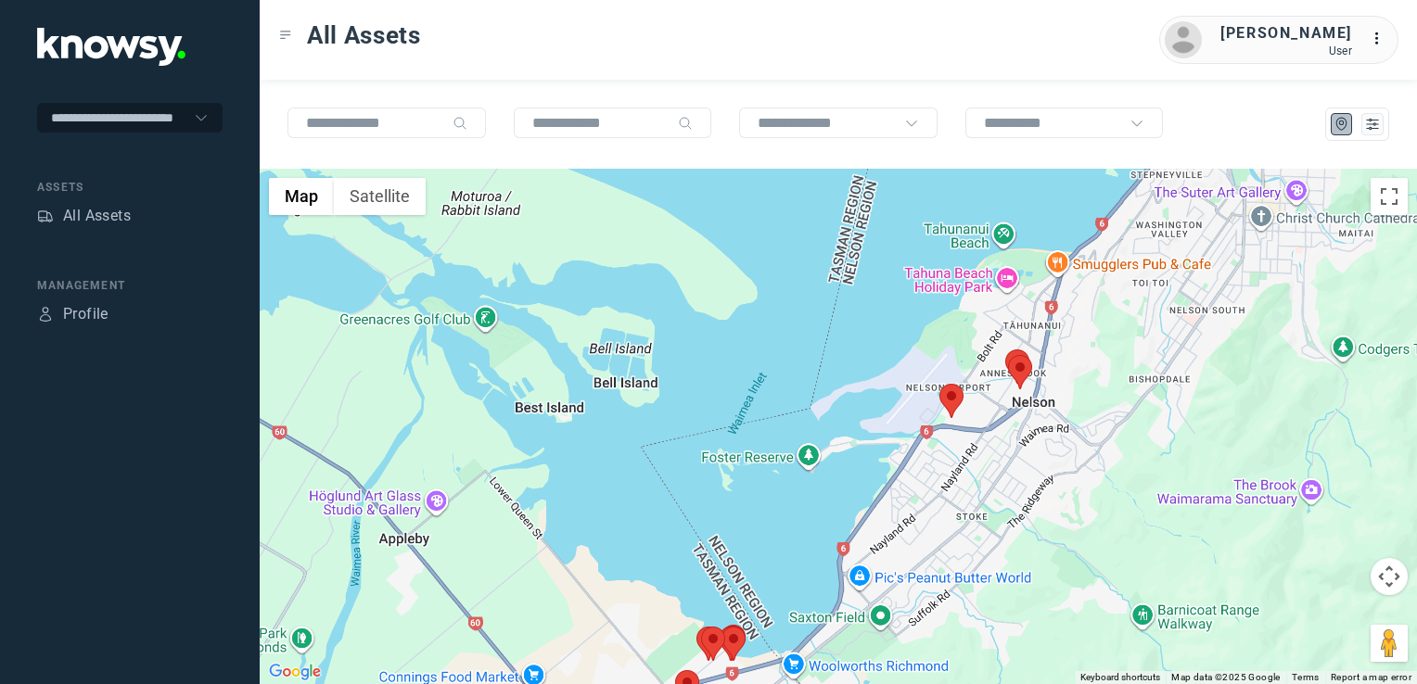
click at [1061, 405] on div at bounding box center [838, 426] width 1157 height 515
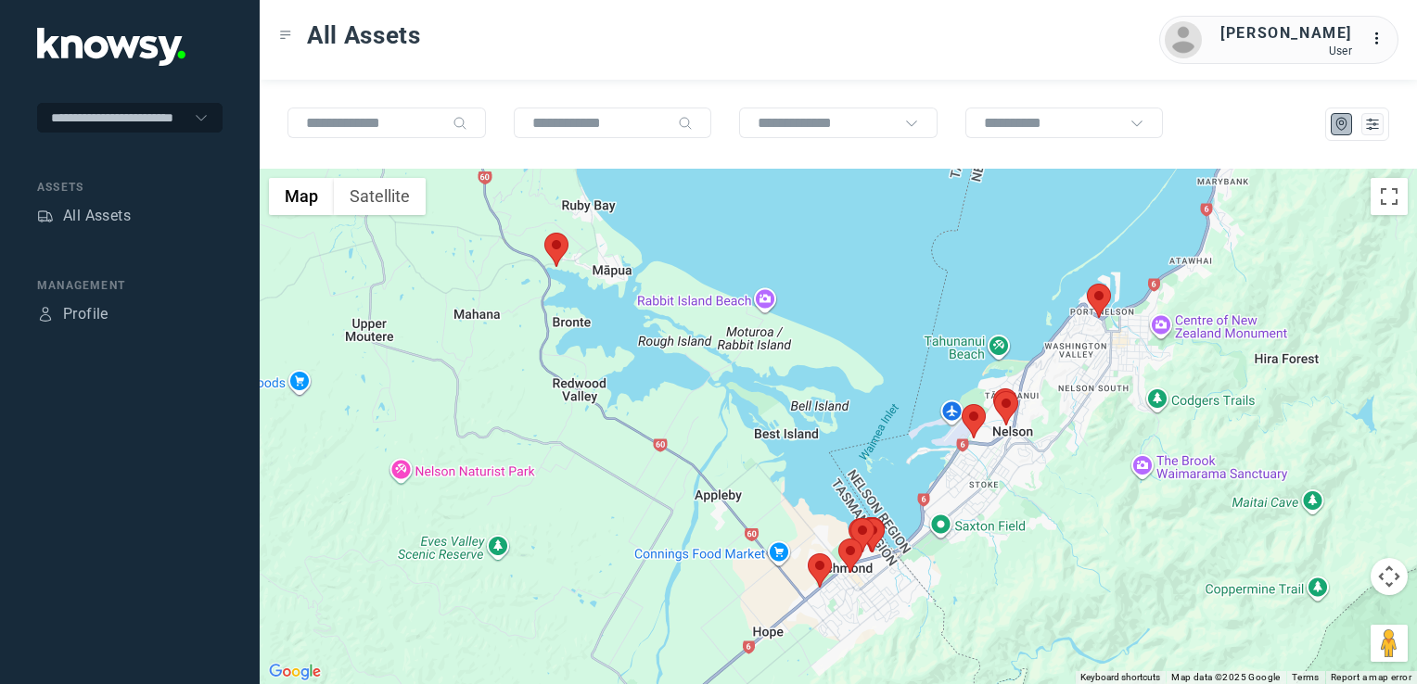
click at [1100, 306] on img at bounding box center [1098, 301] width 24 height 34
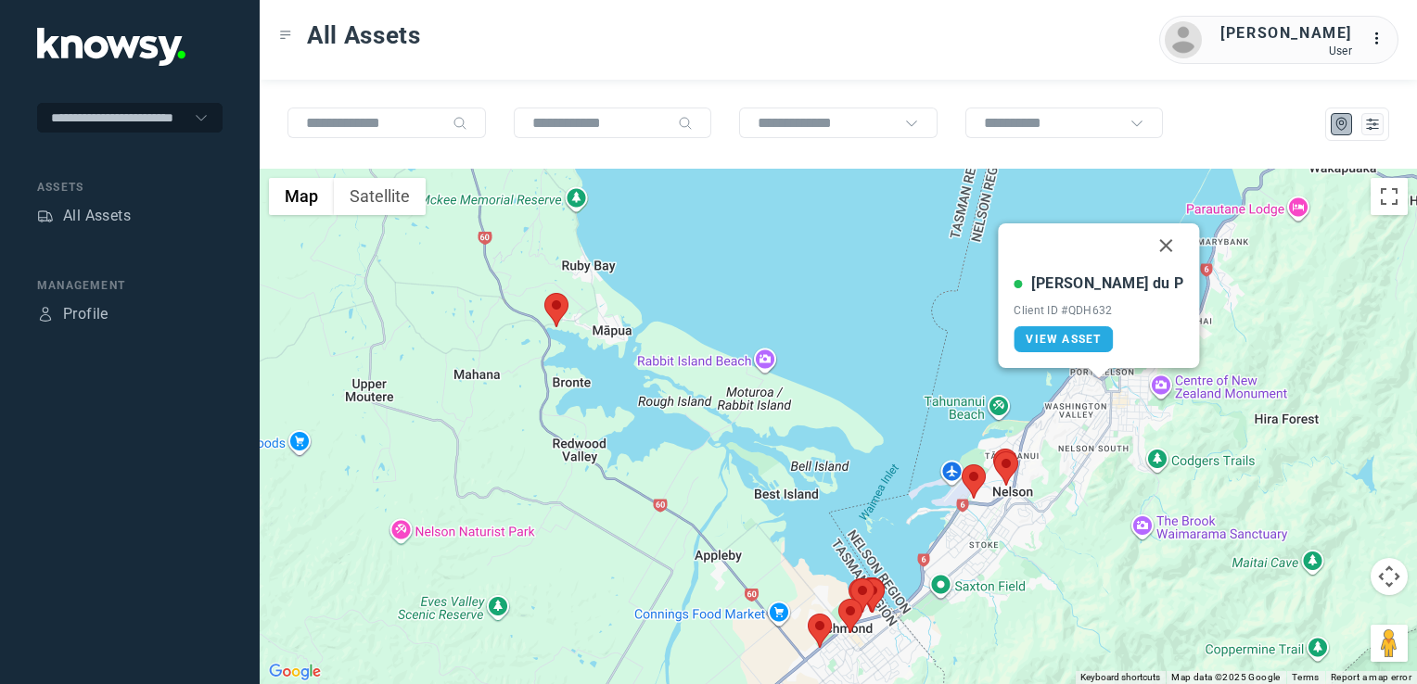
click at [1144, 240] on button "Close" at bounding box center [1166, 245] width 44 height 44
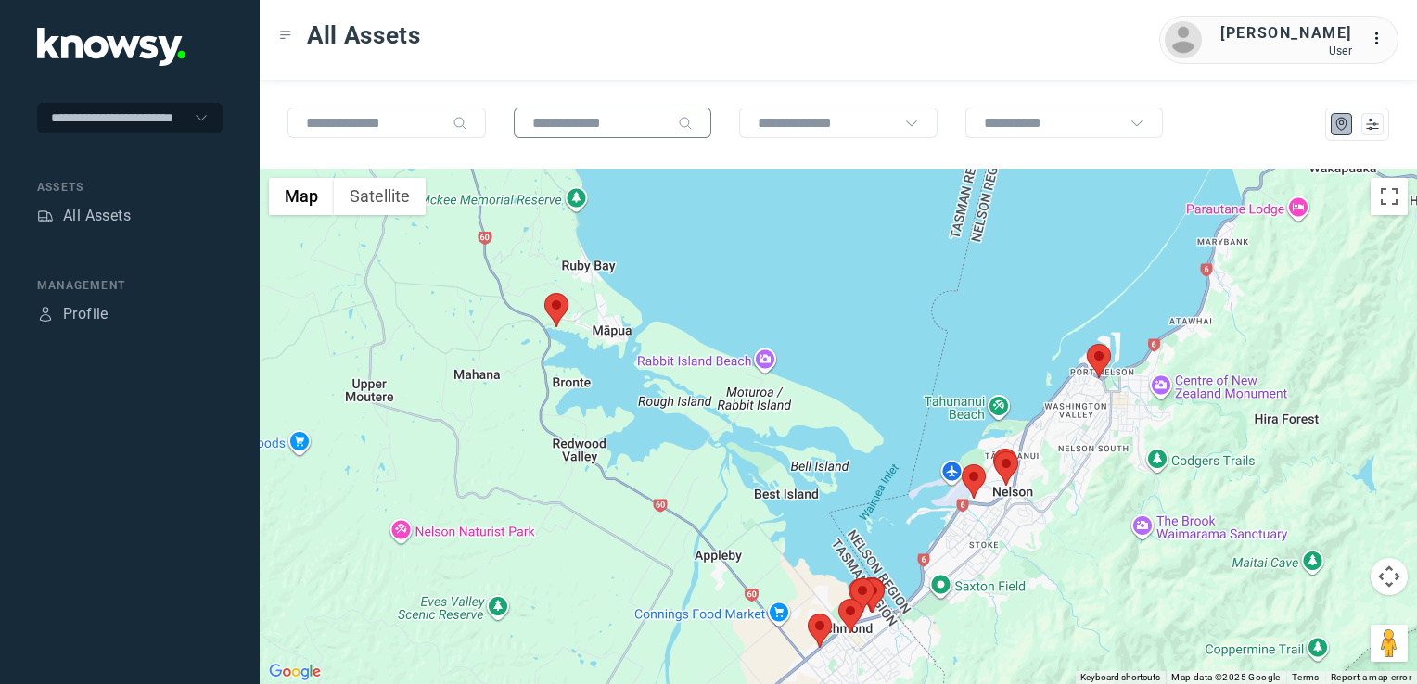
drag, startPoint x: 551, startPoint y: 306, endPoint x: 514, endPoint y: 134, distance: 175.5
click at [551, 306] on img at bounding box center [556, 310] width 24 height 34
